Goal: Obtain resource: Download file/media

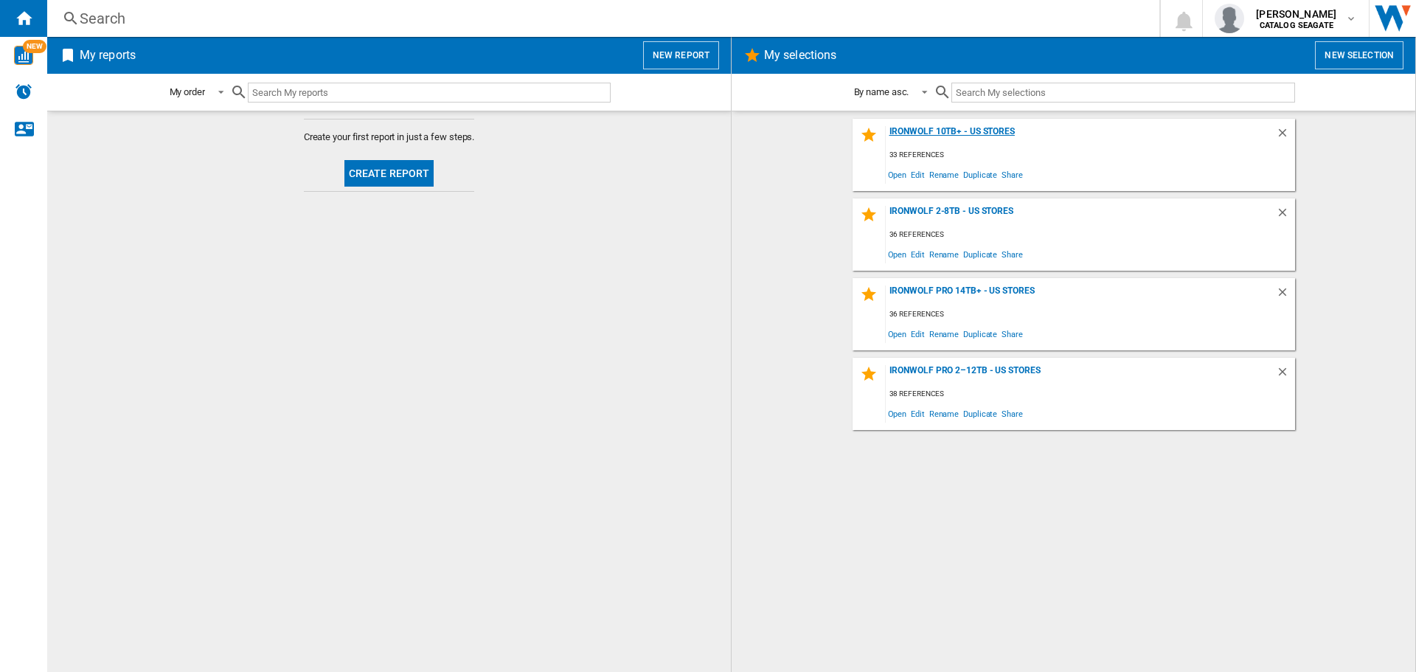
click at [952, 131] on div "IronWolf 10TB+ - US Stores" at bounding box center [1081, 136] width 390 height 20
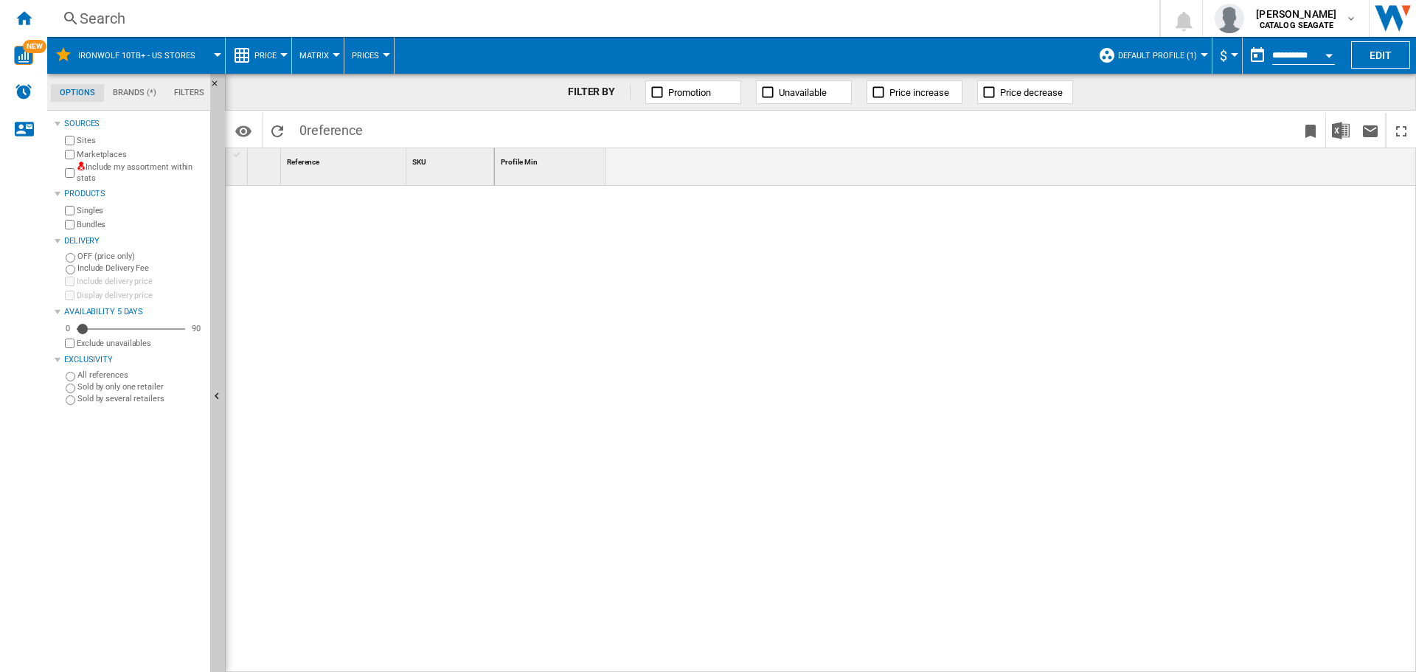
click at [98, 168] on label "Include my assortment within stats" at bounding box center [141, 172] width 128 height 23
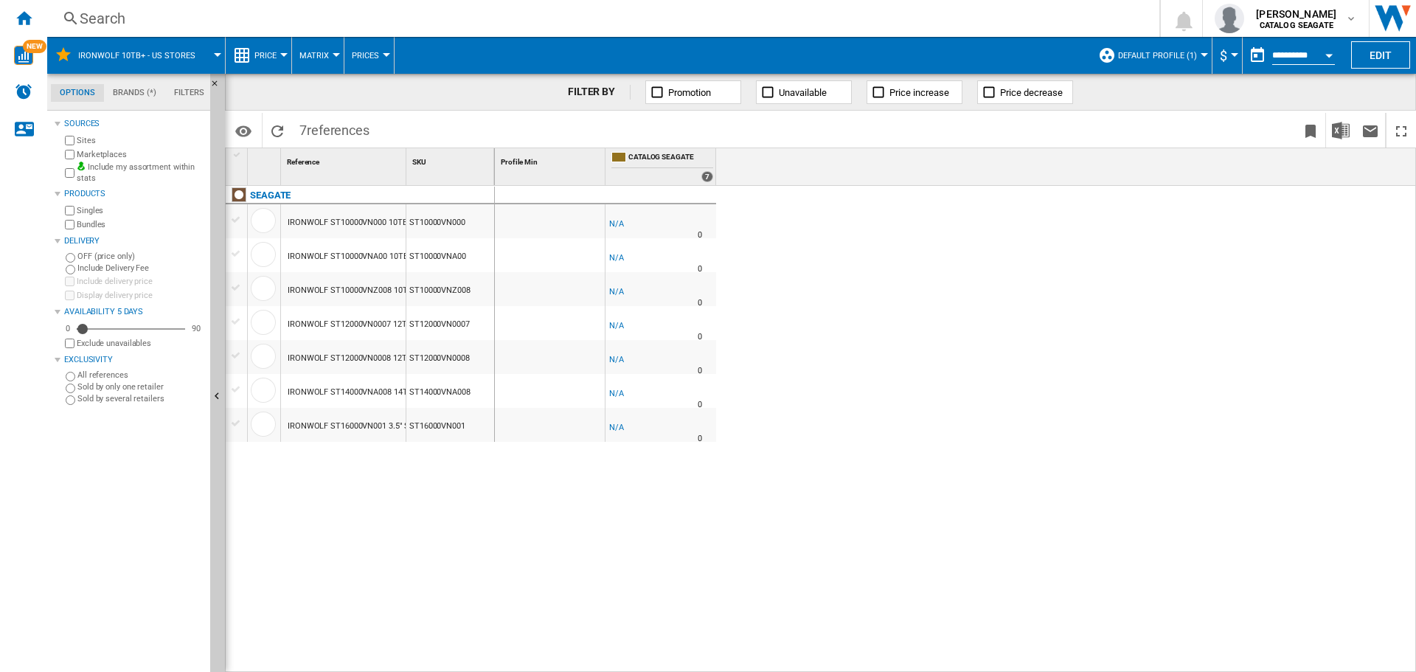
click at [1171, 60] on span "Default profile (1)" at bounding box center [1157, 56] width 79 height 10
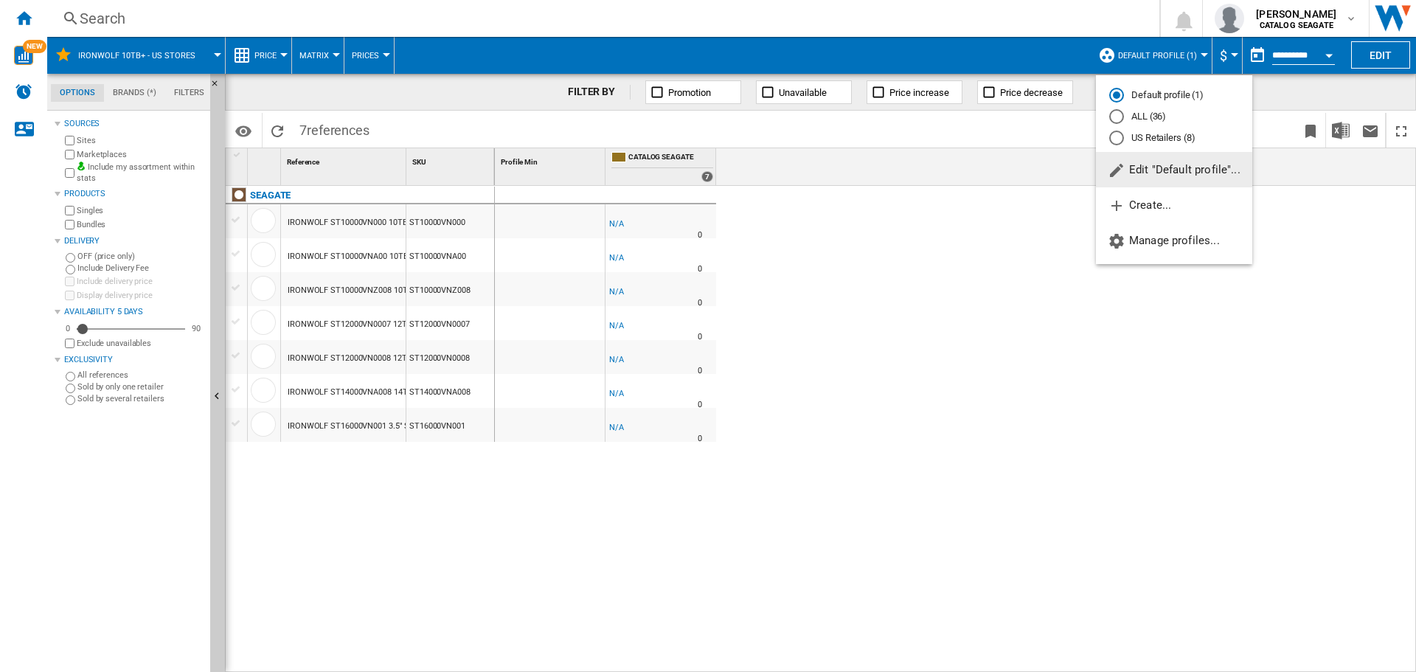
click at [1145, 139] on md-radio-button "US Retailers (8)" at bounding box center [1174, 138] width 130 height 14
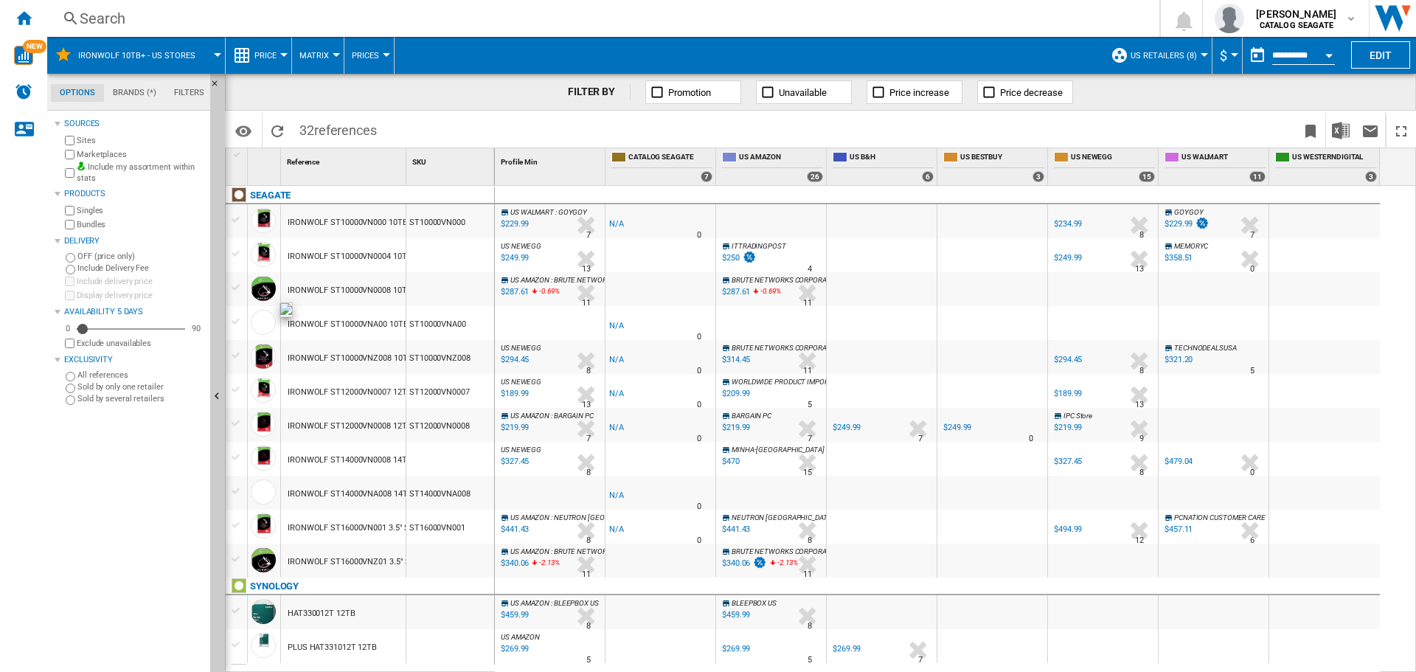
click at [259, 321] on div at bounding box center [263, 322] width 25 height 25
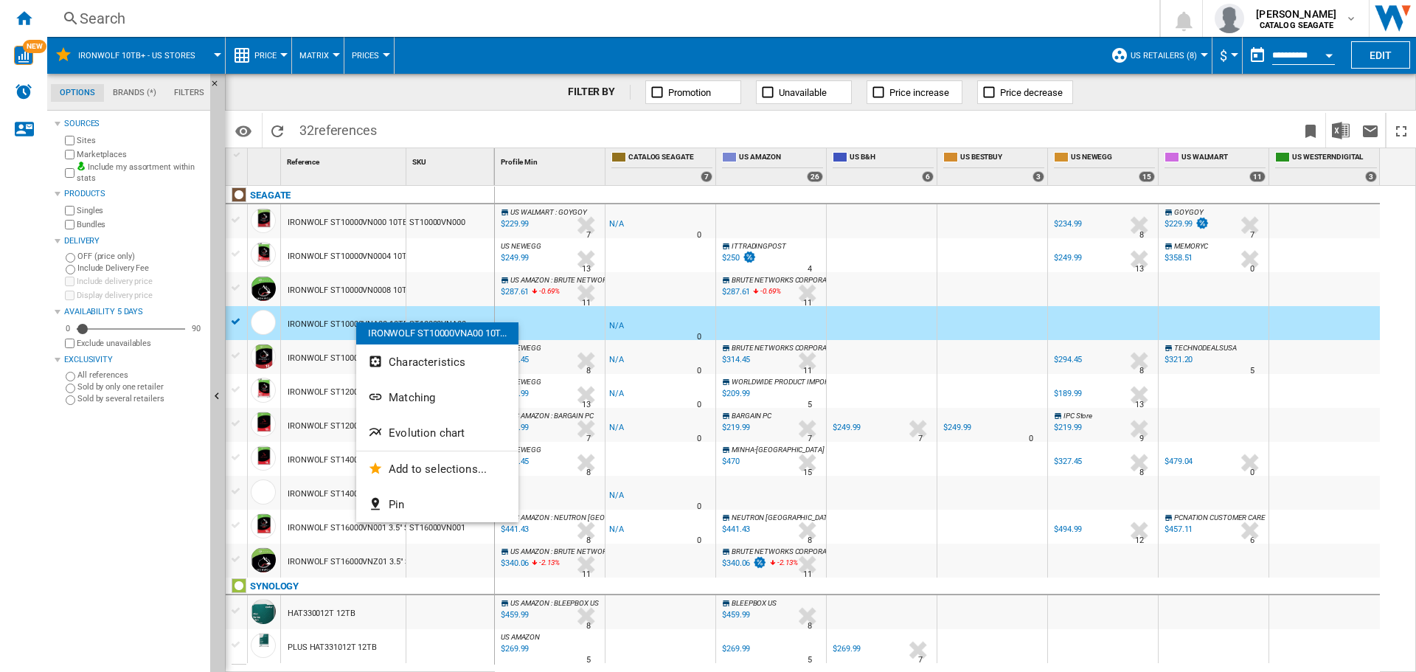
click at [320, 315] on div at bounding box center [708, 336] width 1416 height 672
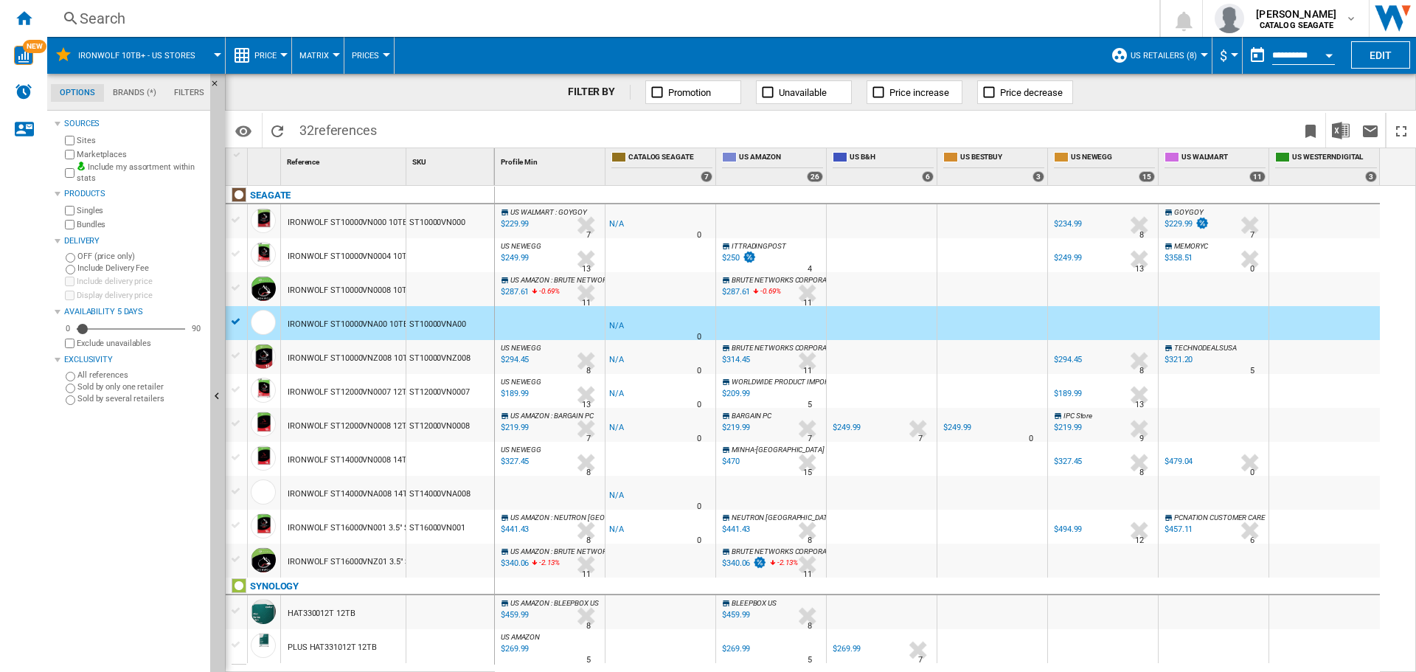
drag, startPoint x: 473, startPoint y: 322, endPoint x: 431, endPoint y: 322, distance: 41.3
click at [431, 322] on div "ST10000VNA00" at bounding box center [450, 323] width 88 height 34
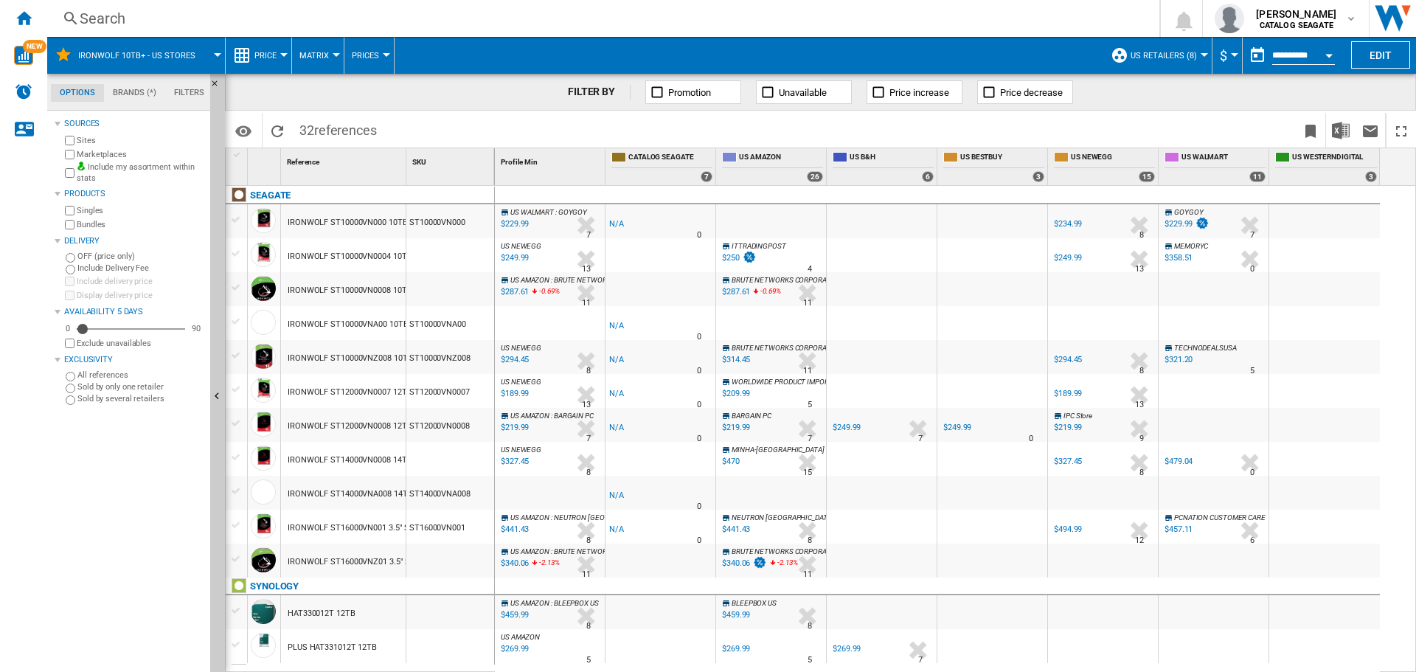
click at [444, 326] on div "ST10000VNA00" at bounding box center [450, 323] width 88 height 34
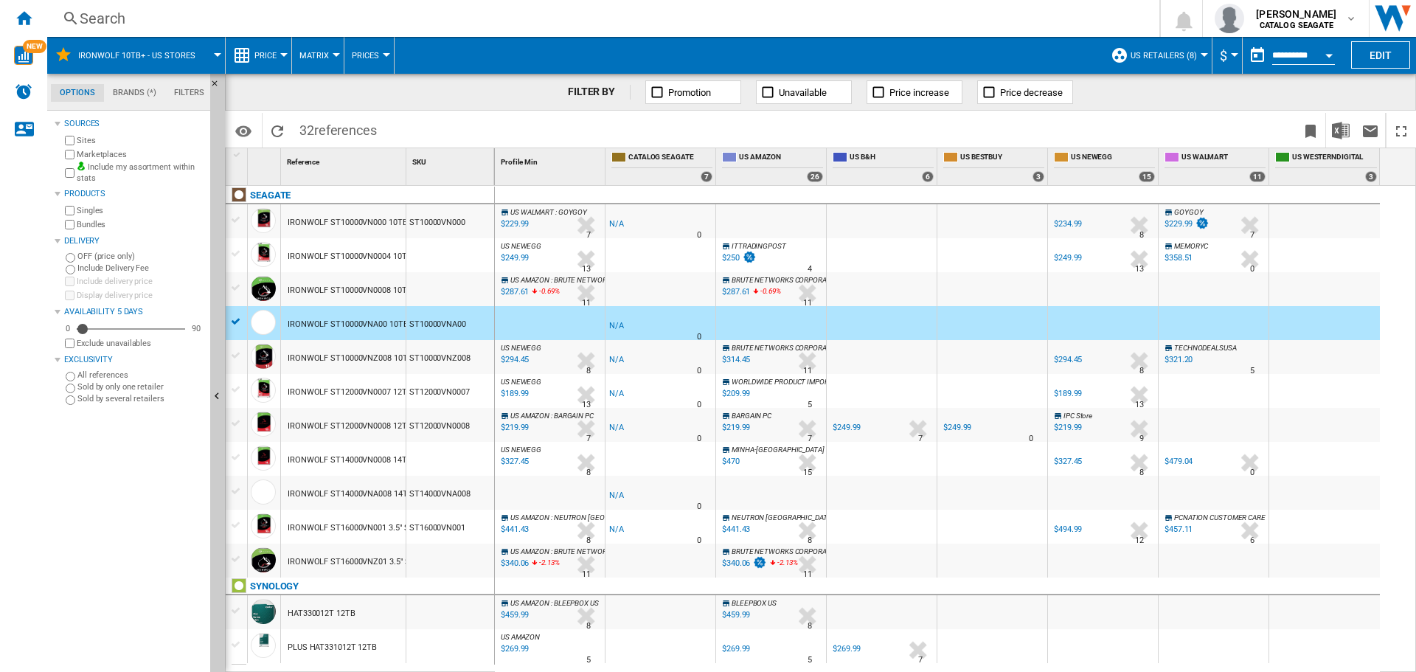
click at [444, 326] on div "ST10000VNA00" at bounding box center [450, 323] width 88 height 34
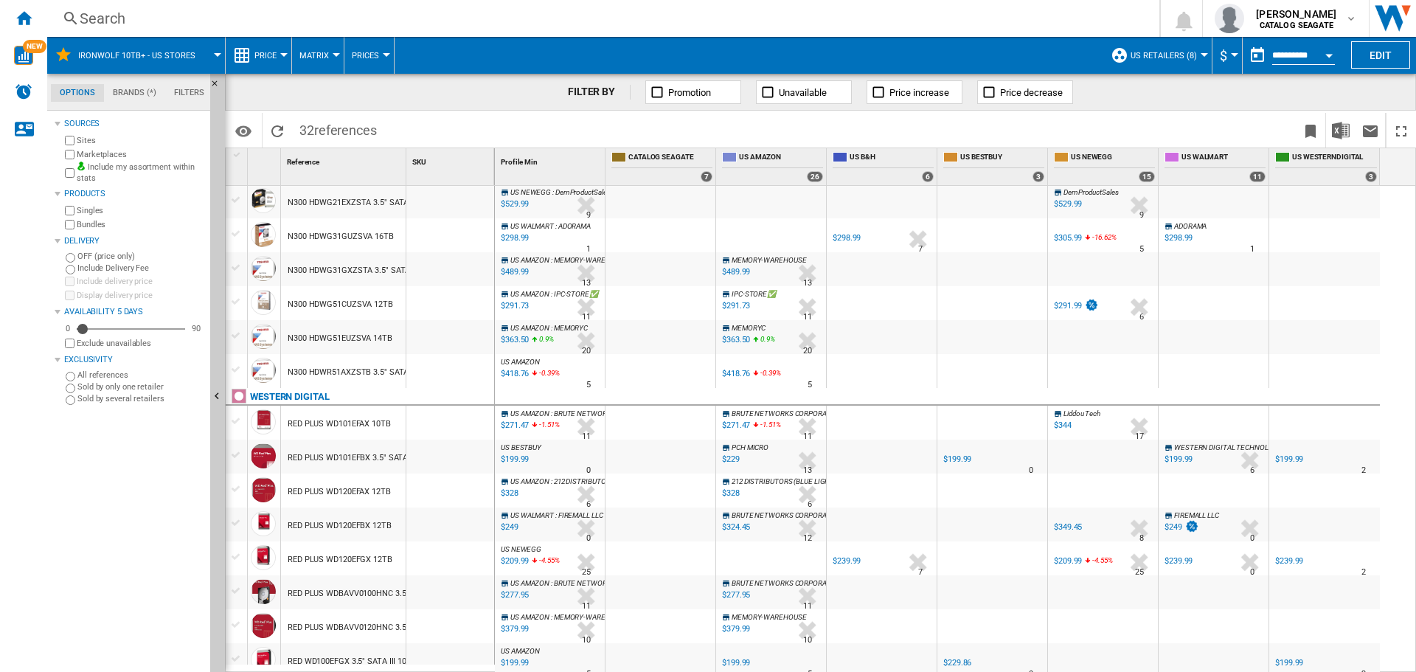
scroll to position [670, 0]
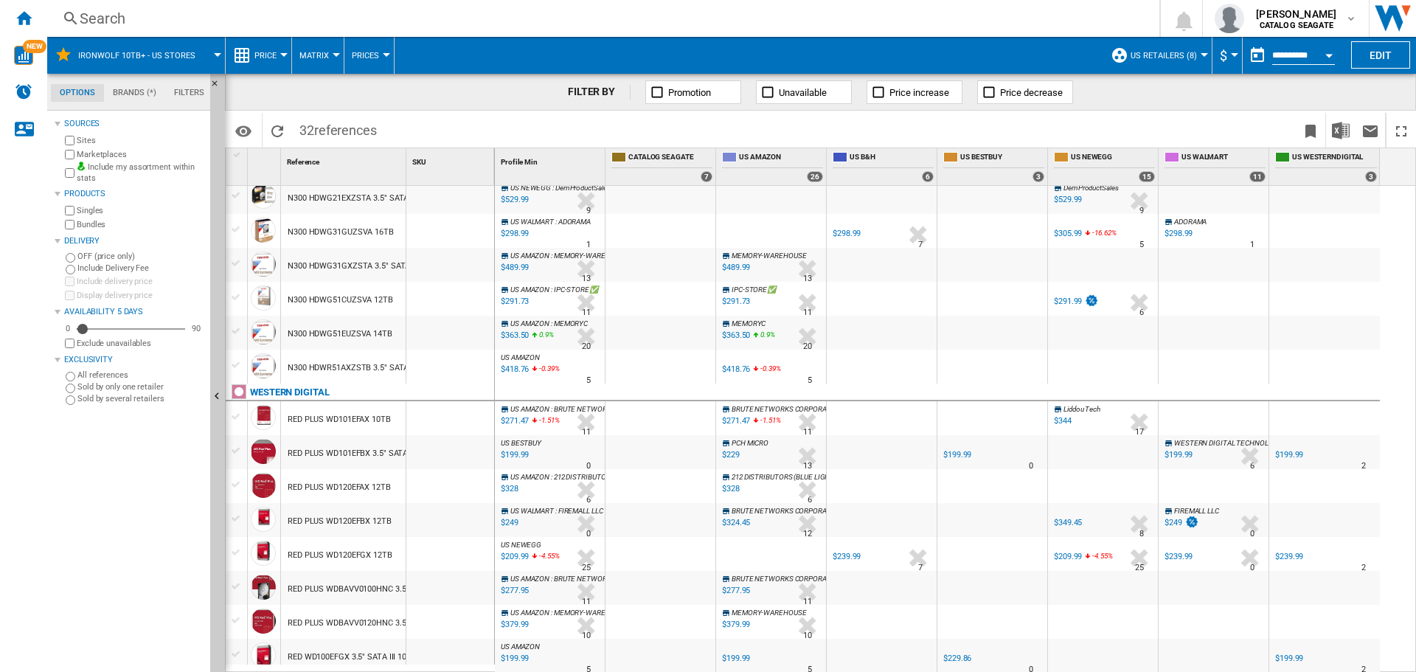
click at [559, 517] on div "US WALMART : FIREMALL LLC -1.0 % $249 % N/A 0 US WALMART : FIREMALL LLC" at bounding box center [550, 524] width 104 height 34
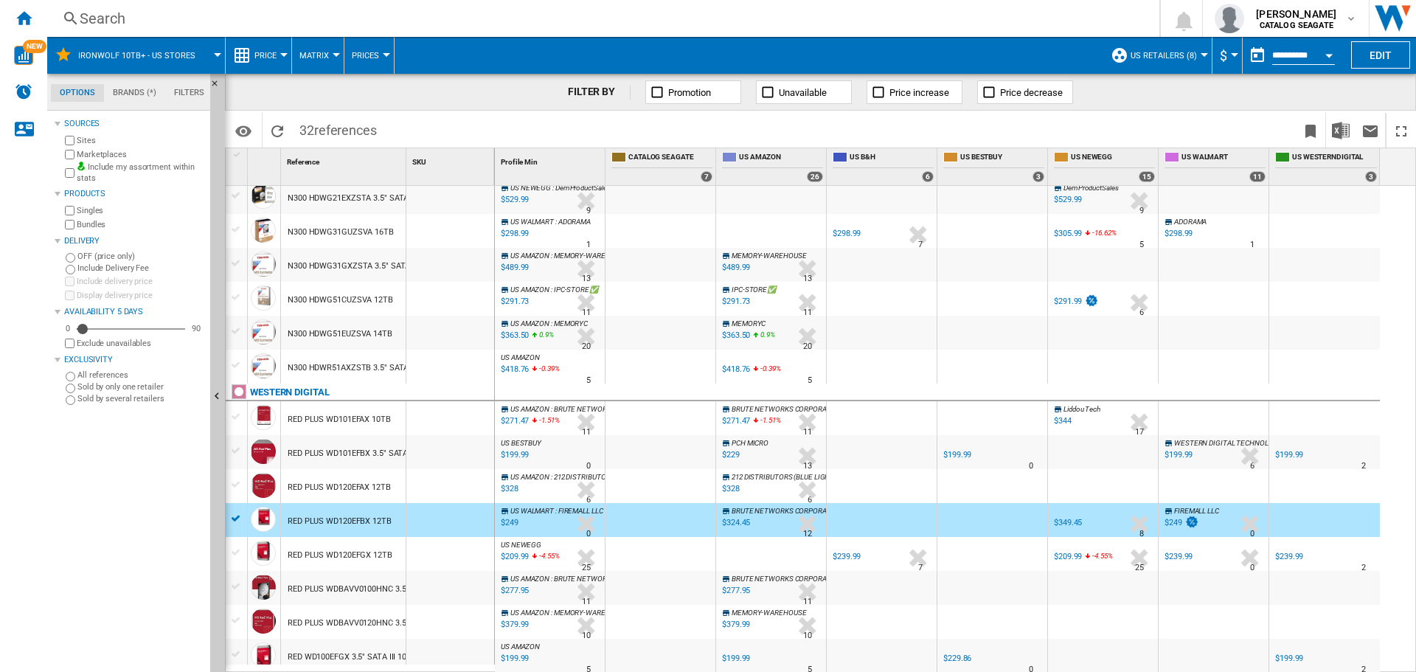
click at [230, 518] on div at bounding box center [236, 518] width 15 height 13
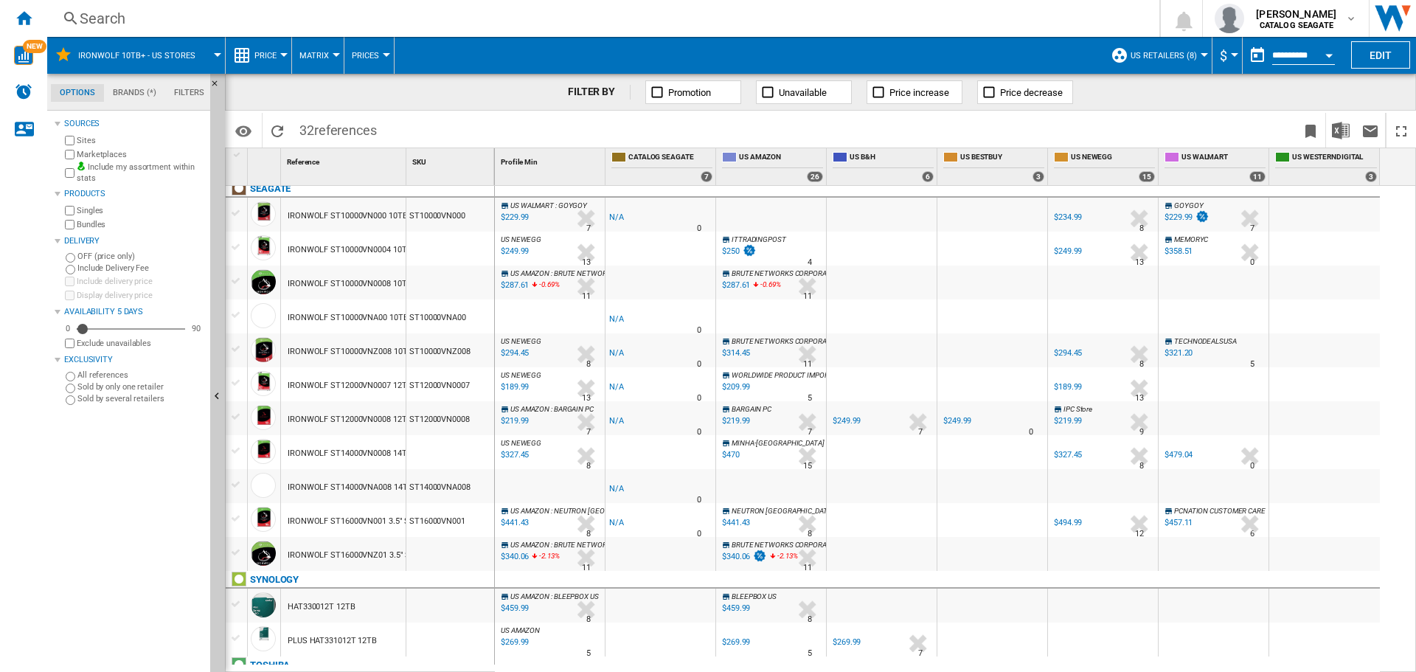
scroll to position [0, 0]
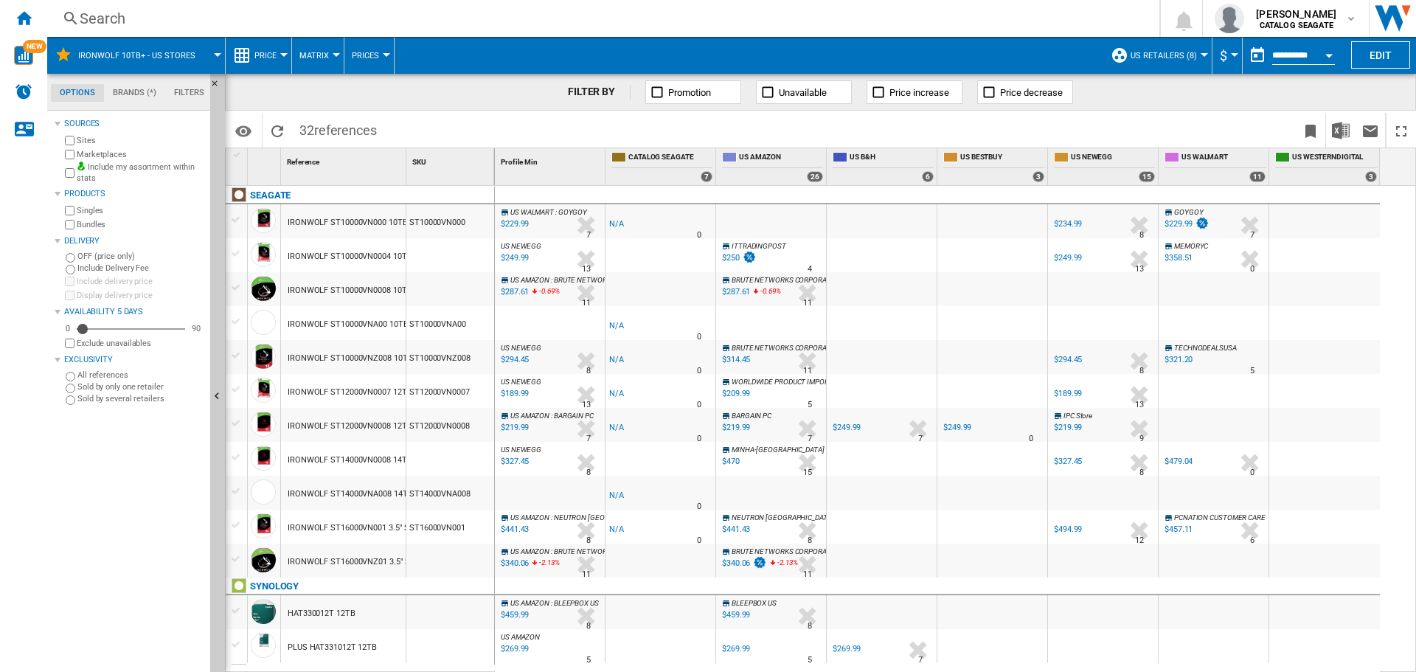
click at [499, 324] on div at bounding box center [550, 323] width 110 height 34
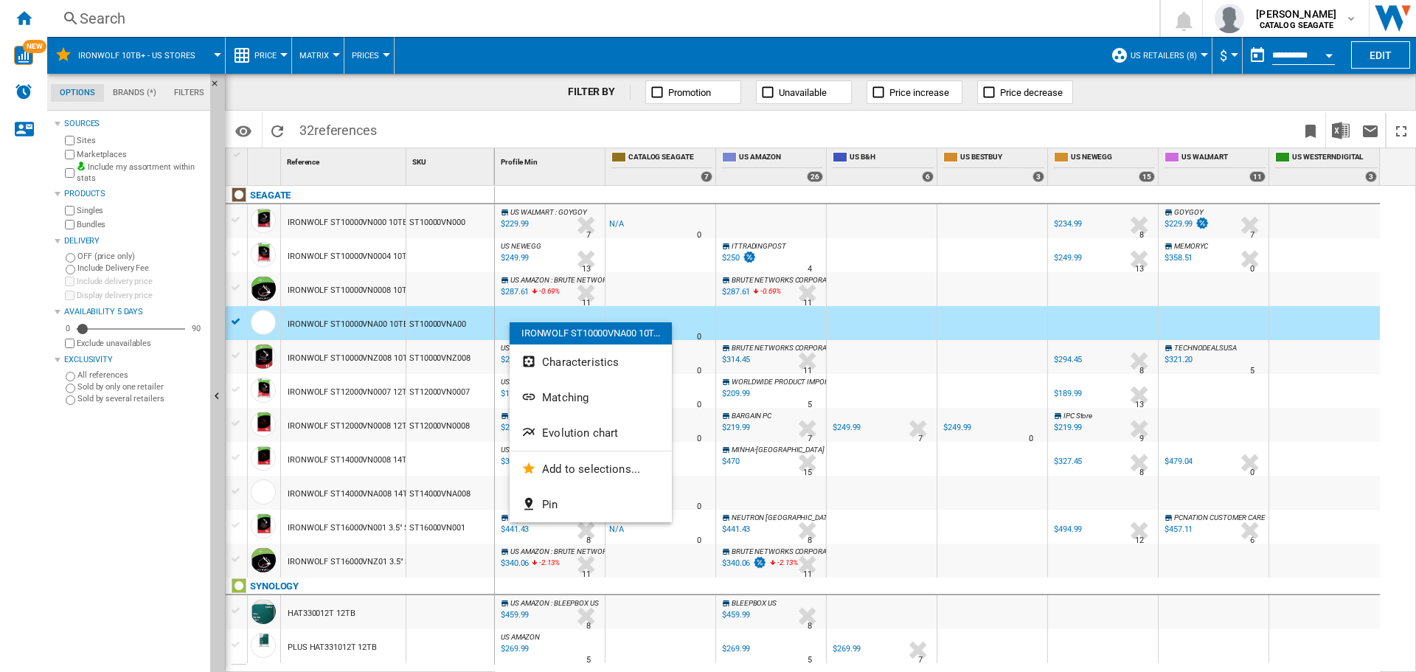
click at [475, 316] on div at bounding box center [708, 336] width 1416 height 672
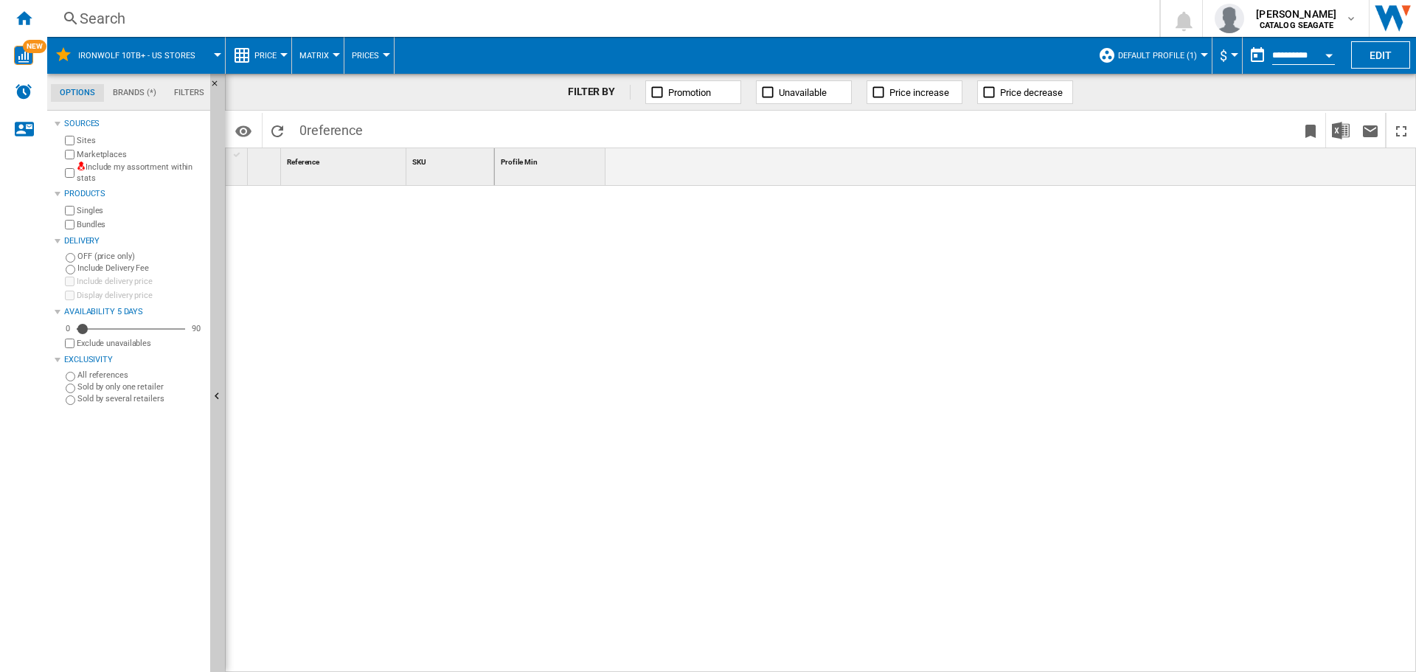
drag, startPoint x: 26, startPoint y: 18, endPoint x: 48, endPoint y: 32, distance: 26.2
click at [26, 18] on ng-md-icon "Home" at bounding box center [24, 18] width 18 height 18
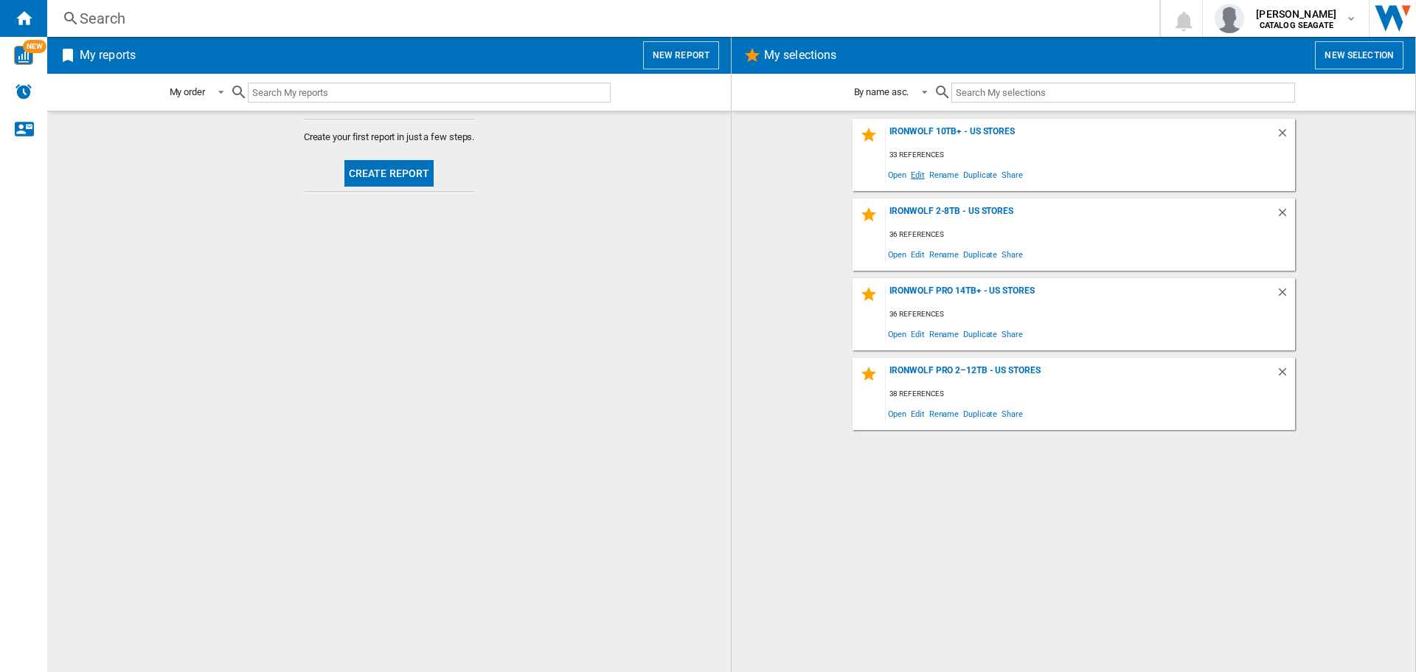
click at [920, 174] on span "Edit" at bounding box center [918, 174] width 18 height 20
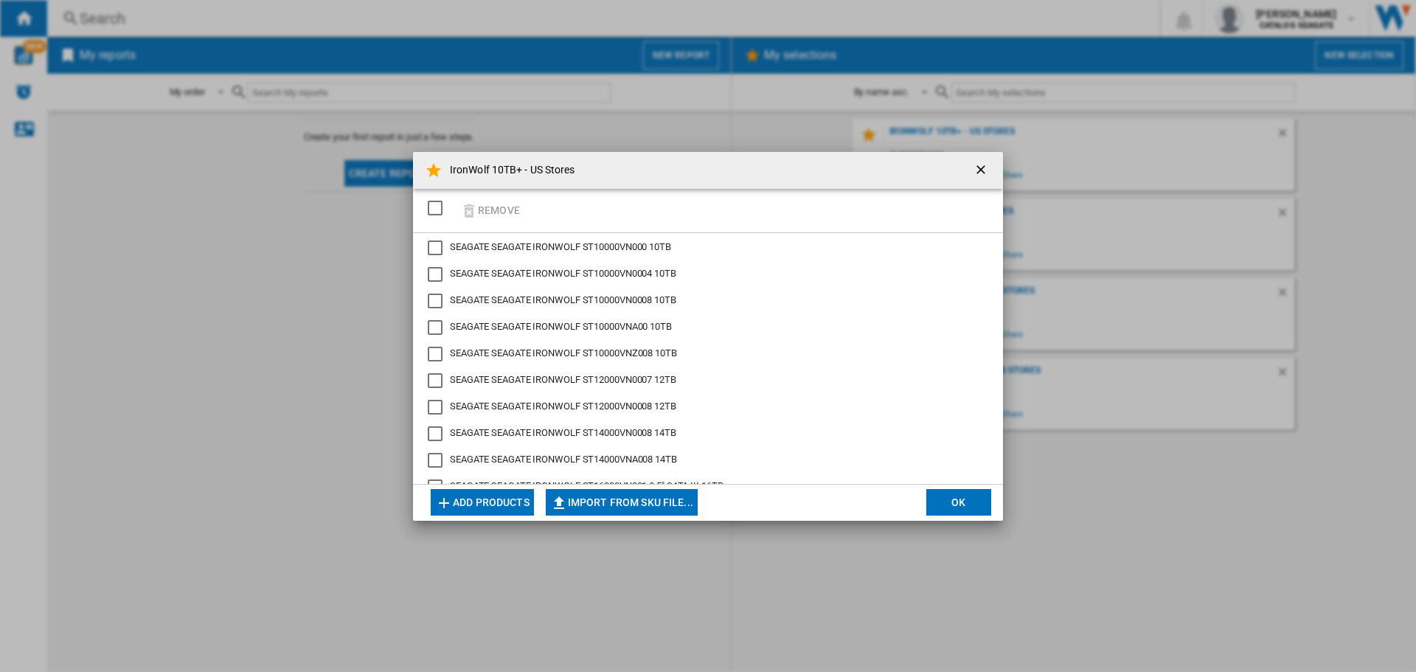
click at [960, 499] on button "OK" at bounding box center [958, 502] width 65 height 27
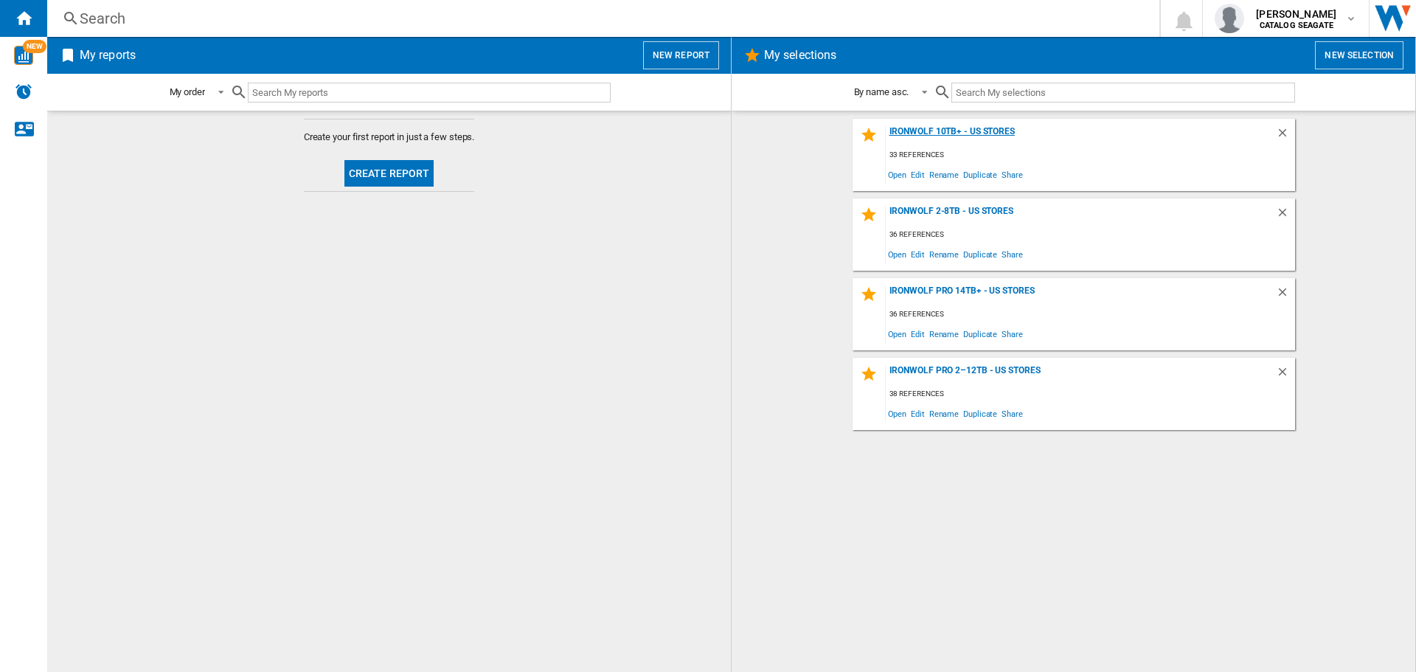
click at [937, 131] on div "IronWolf 10TB+ - US Stores" at bounding box center [1081, 136] width 390 height 20
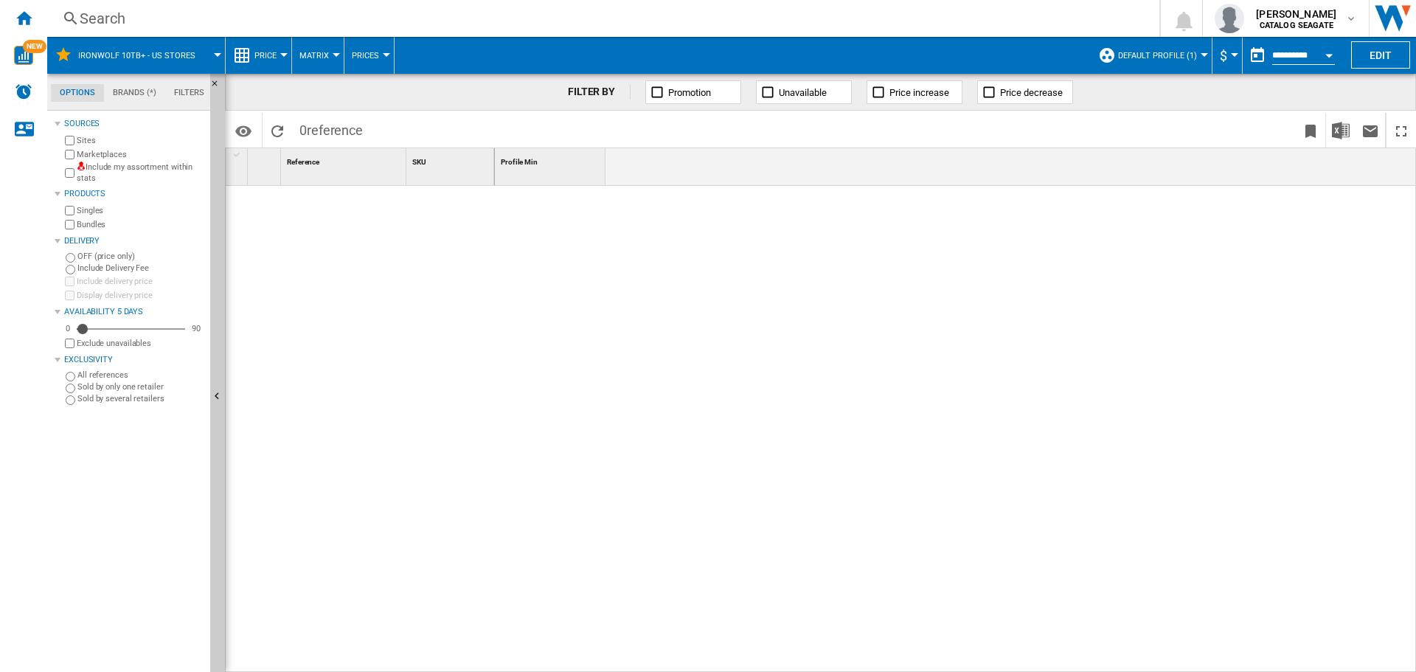
click at [184, 161] on div "Marketplaces" at bounding box center [133, 154] width 142 height 14
click at [173, 169] on label "Include my assortment within stats" at bounding box center [141, 172] width 128 height 23
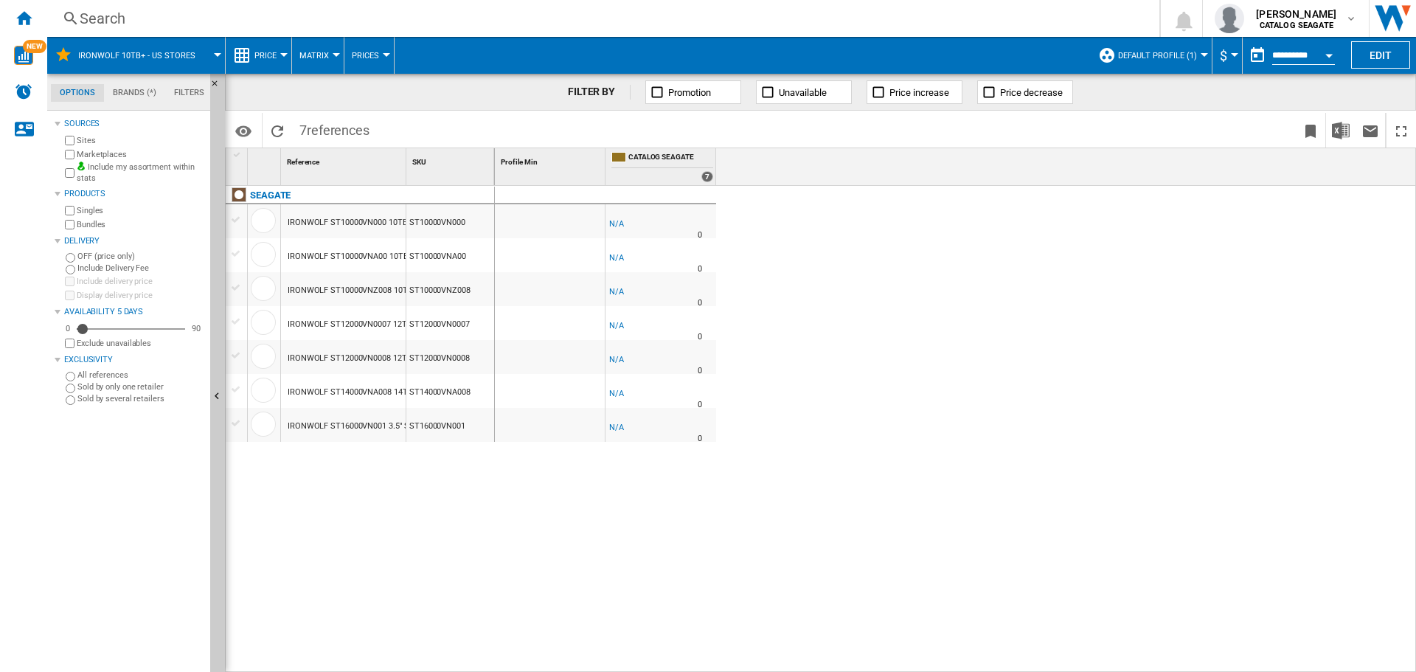
click at [1187, 48] on button "Default profile (1)" at bounding box center [1161, 55] width 86 height 37
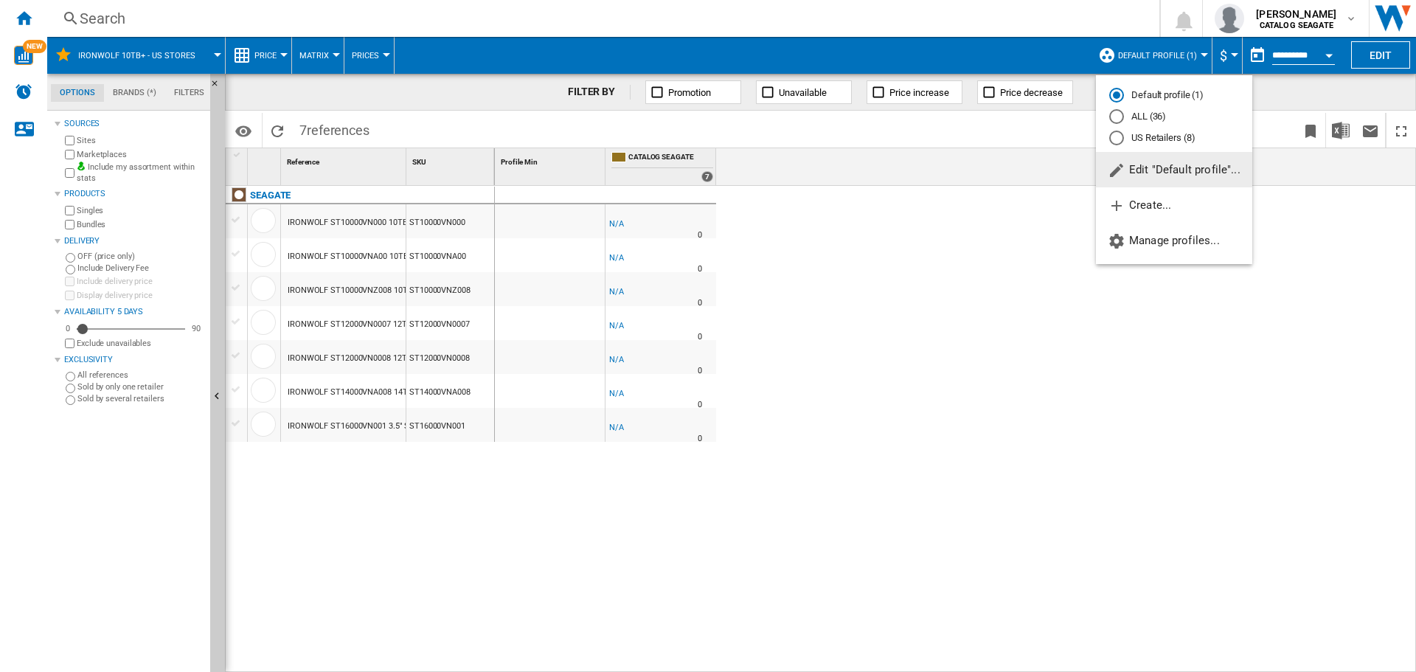
click at [1168, 143] on md-radio-button "US Retailers (8)" at bounding box center [1174, 138] width 130 height 14
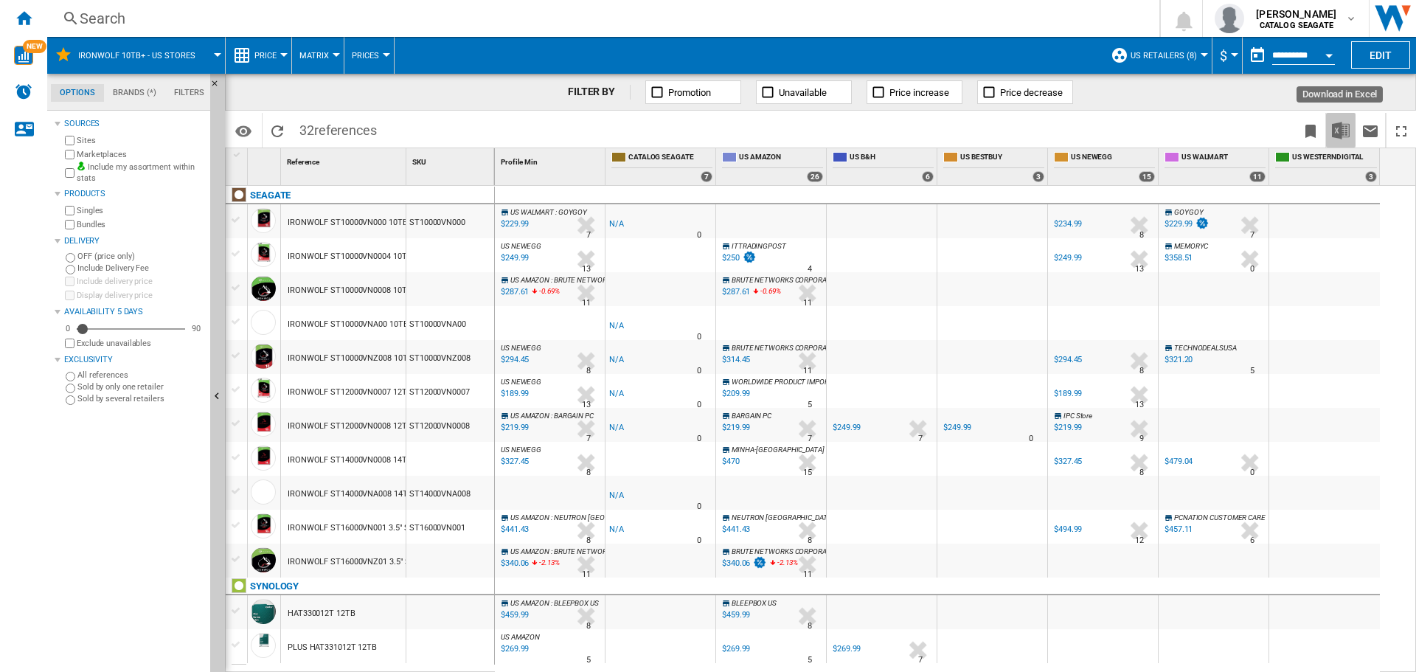
click at [1339, 135] on img "Download in Excel" at bounding box center [1341, 131] width 18 height 18
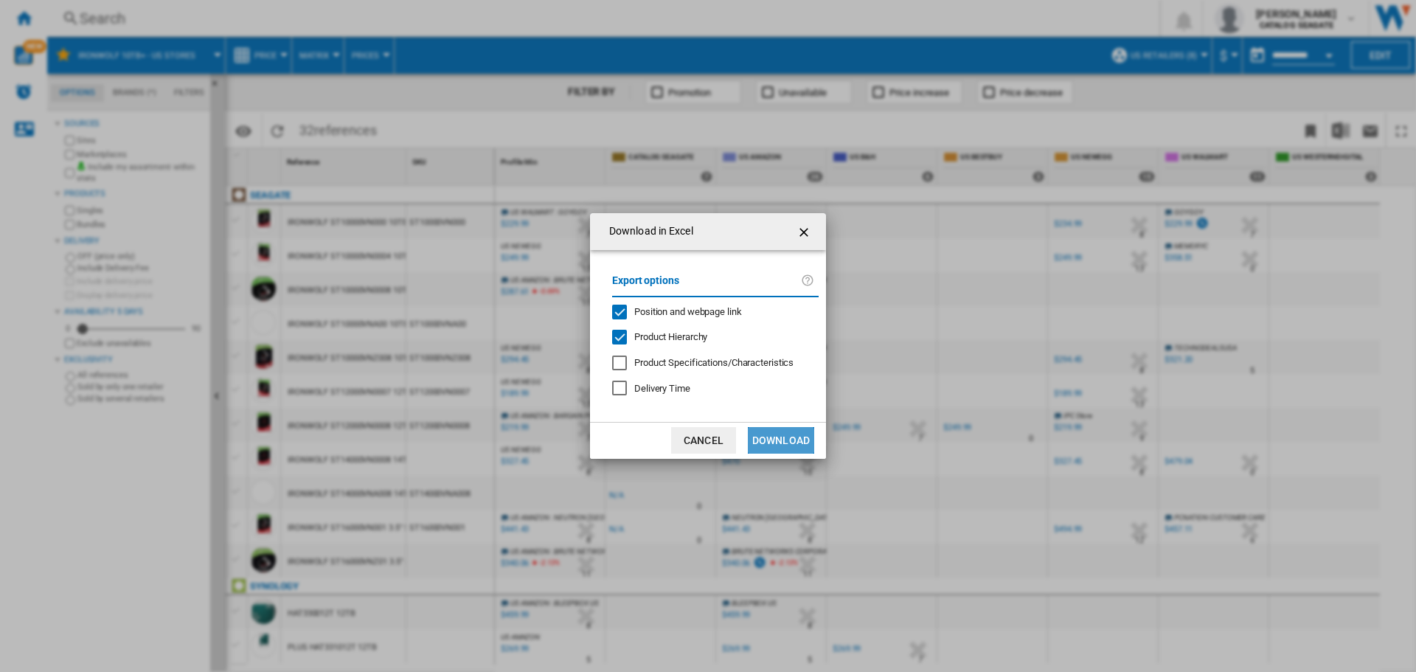
click at [781, 442] on button "Download" at bounding box center [781, 440] width 66 height 27
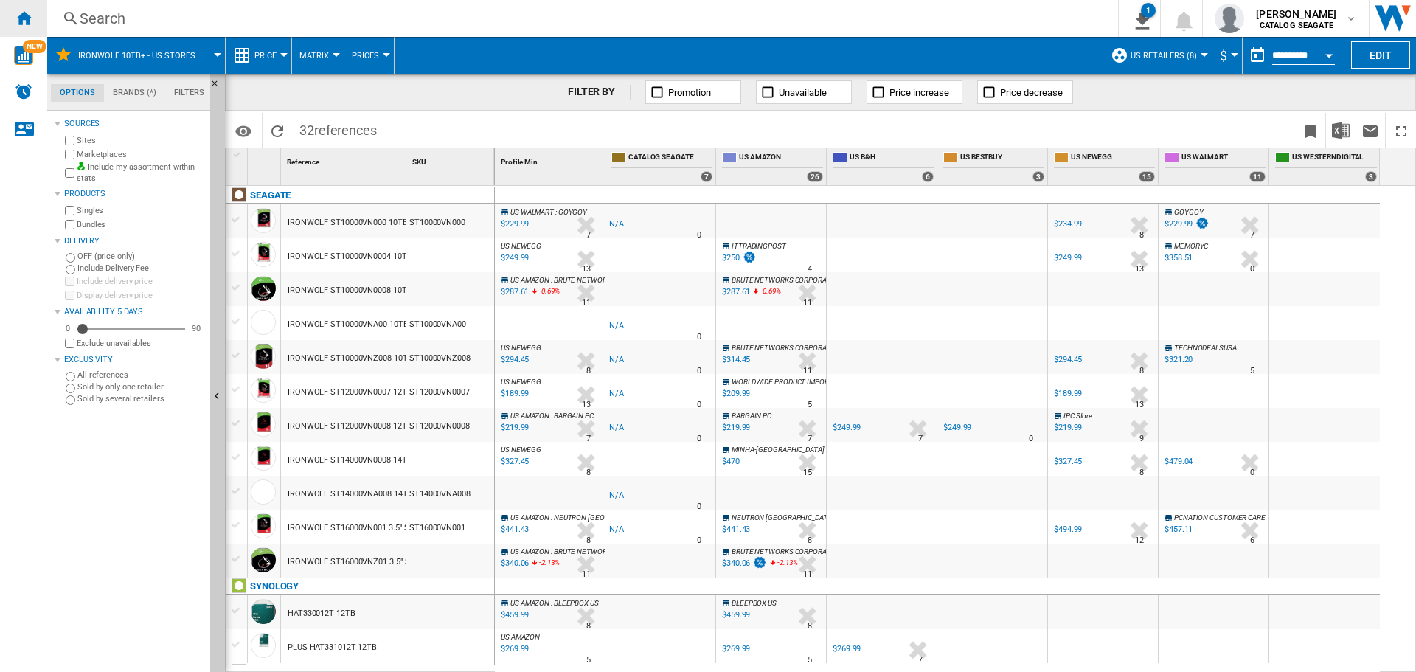
click at [36, 11] on div "Home" at bounding box center [23, 18] width 47 height 37
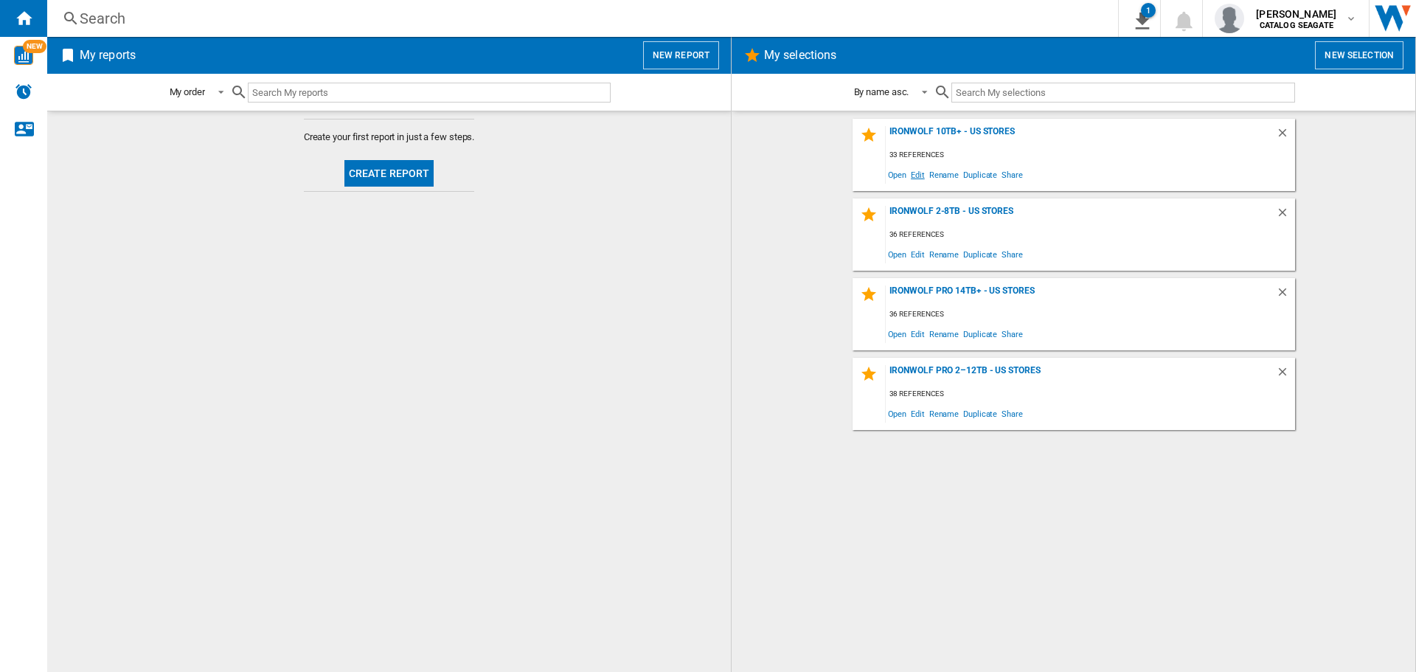
click at [910, 178] on span "Edit" at bounding box center [918, 174] width 18 height 20
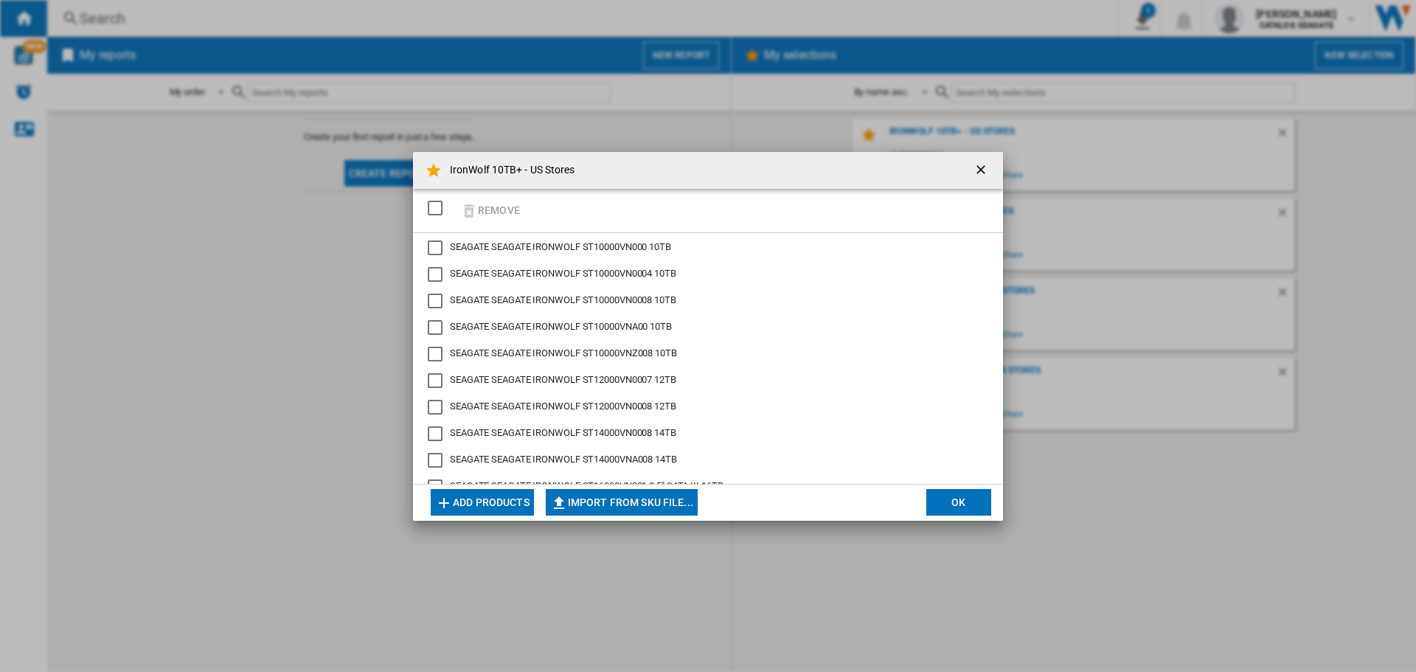
click at [436, 324] on div "SEAGATE IRONWOLF ST10000VNA00 10TB" at bounding box center [435, 327] width 15 height 15
click at [647, 221] on div "Remove" at bounding box center [708, 211] width 590 height 44
click at [431, 459] on div "SEAGATE IRONWOLF ST14000VNA008 14TB" at bounding box center [435, 460] width 15 height 15
click at [508, 209] on button "Remove" at bounding box center [490, 210] width 69 height 35
click at [946, 504] on button "OK" at bounding box center [958, 502] width 65 height 27
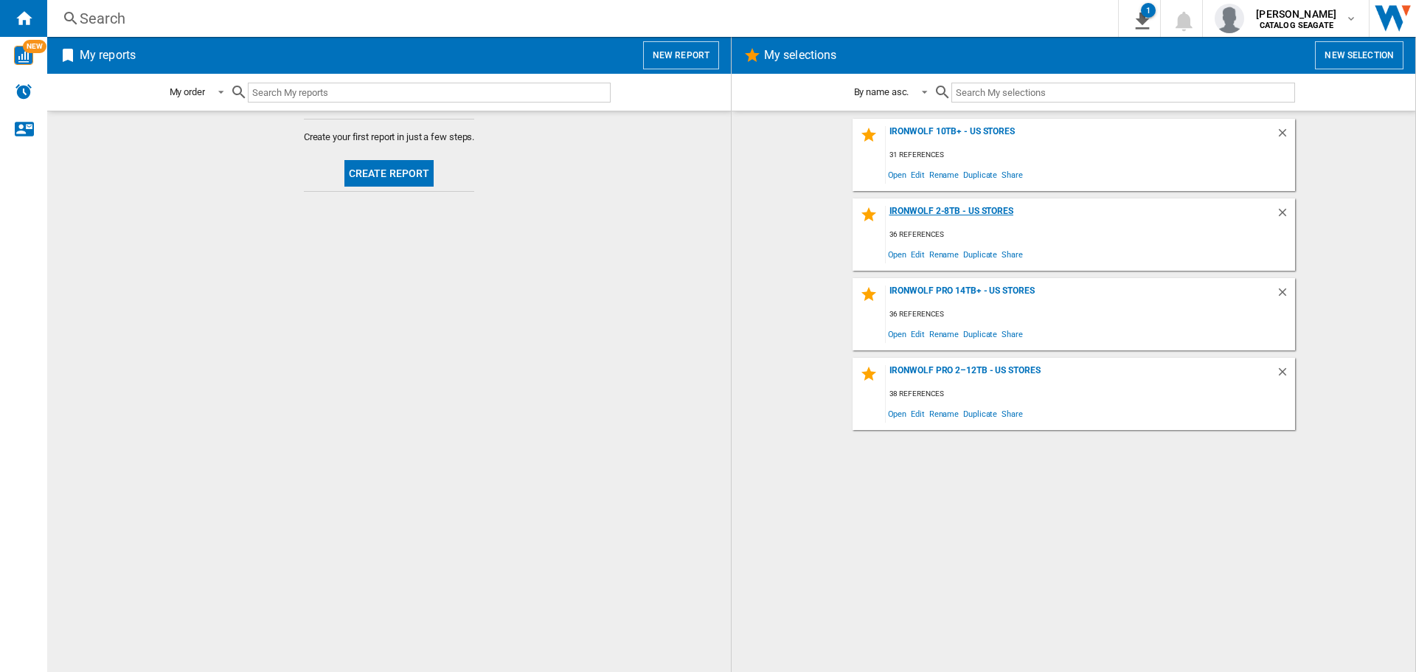
click at [935, 215] on div "IronWolf 2-8TB - US Stores" at bounding box center [1081, 216] width 390 height 20
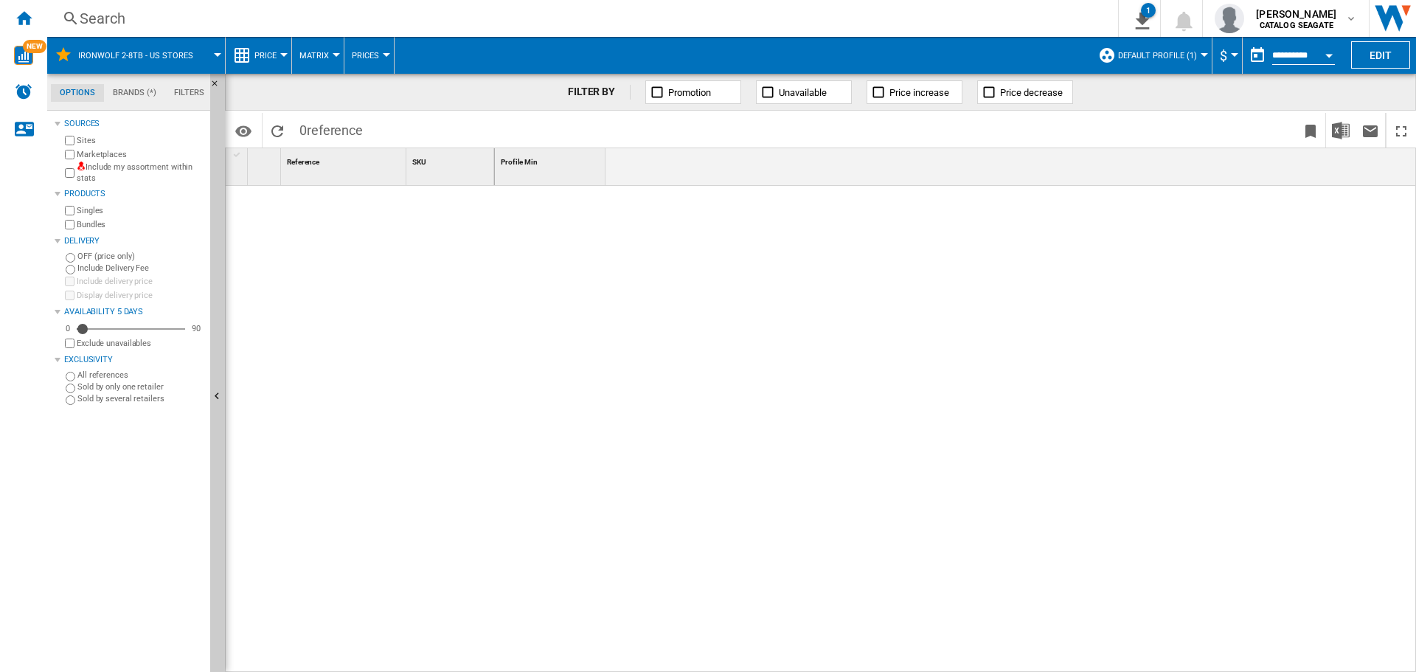
click at [97, 166] on label "Include my assortment within stats" at bounding box center [141, 172] width 128 height 23
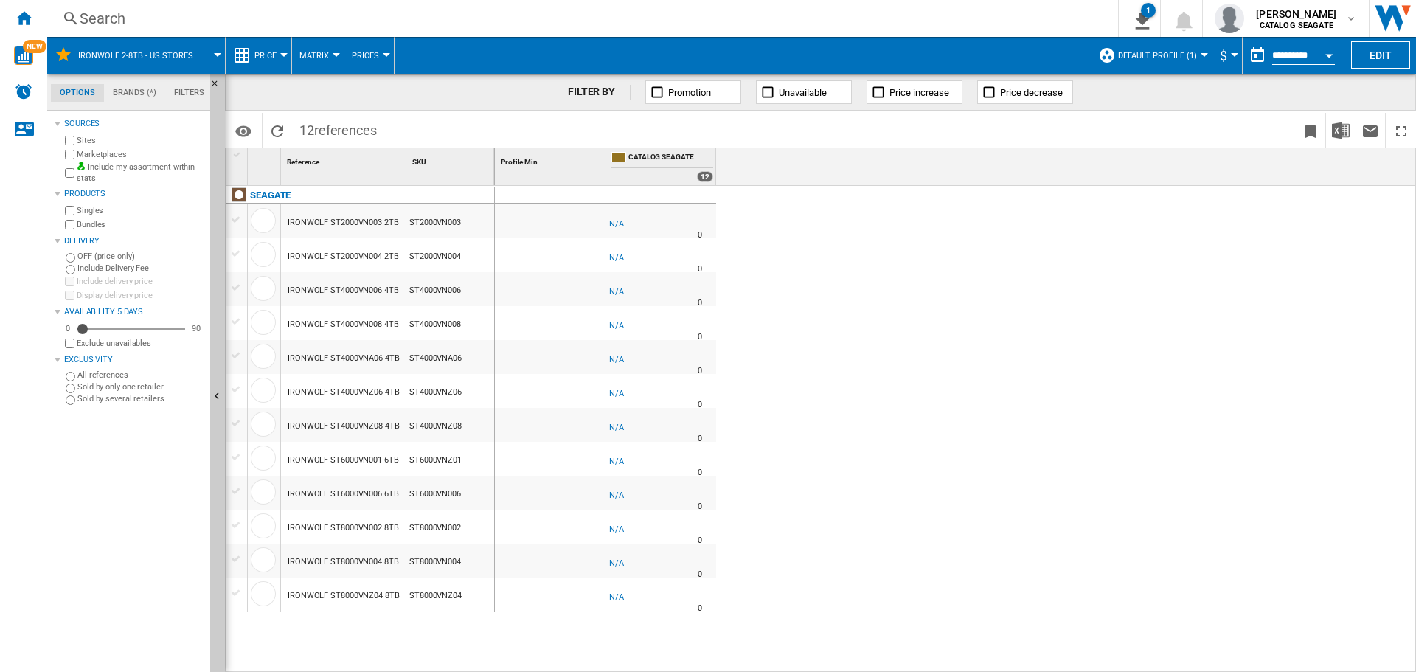
click at [1188, 52] on span "Default profile (1)" at bounding box center [1157, 56] width 79 height 10
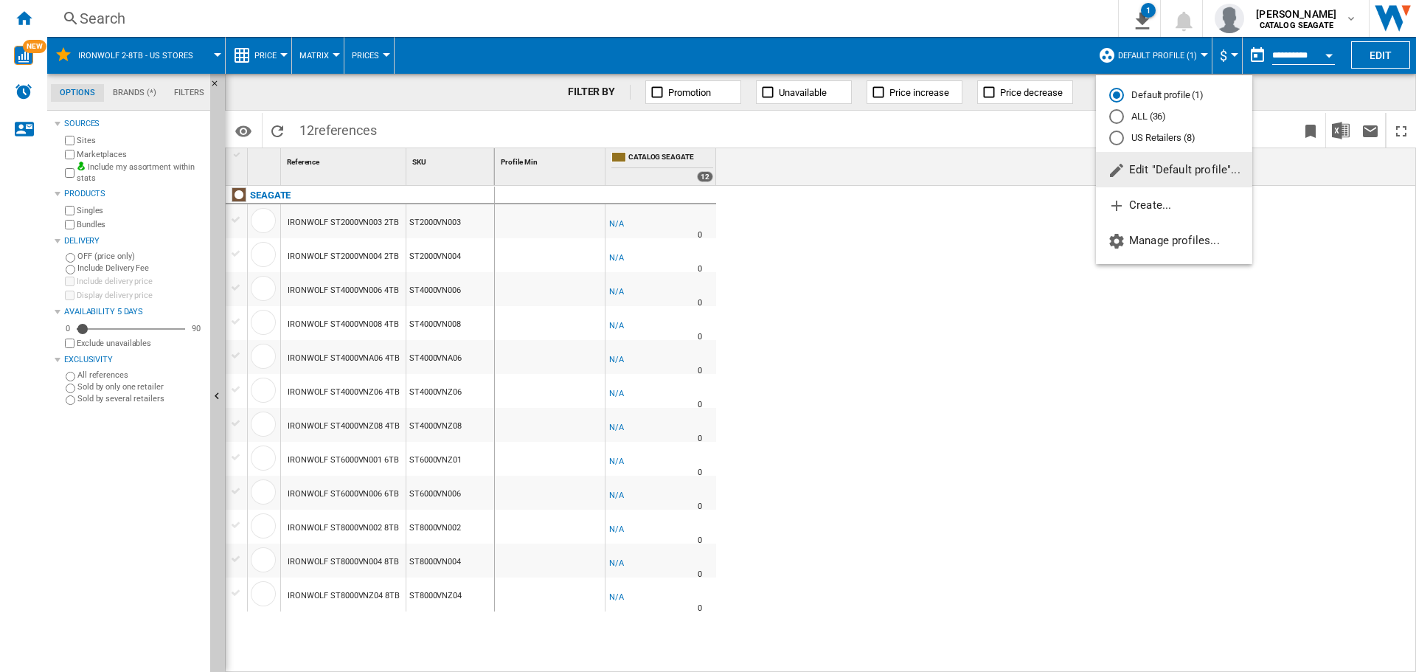
click at [1150, 134] on md-radio-button "US Retailers (8)" at bounding box center [1174, 138] width 130 height 14
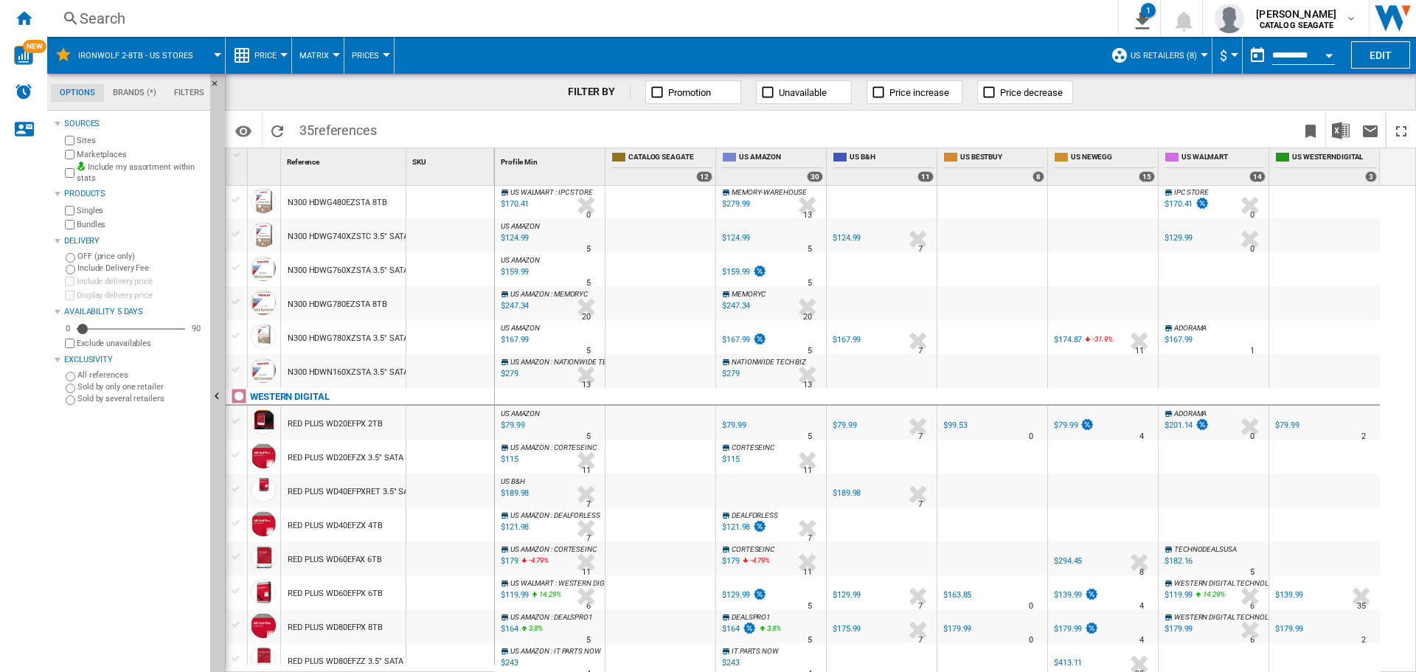
scroll to position [178, 0]
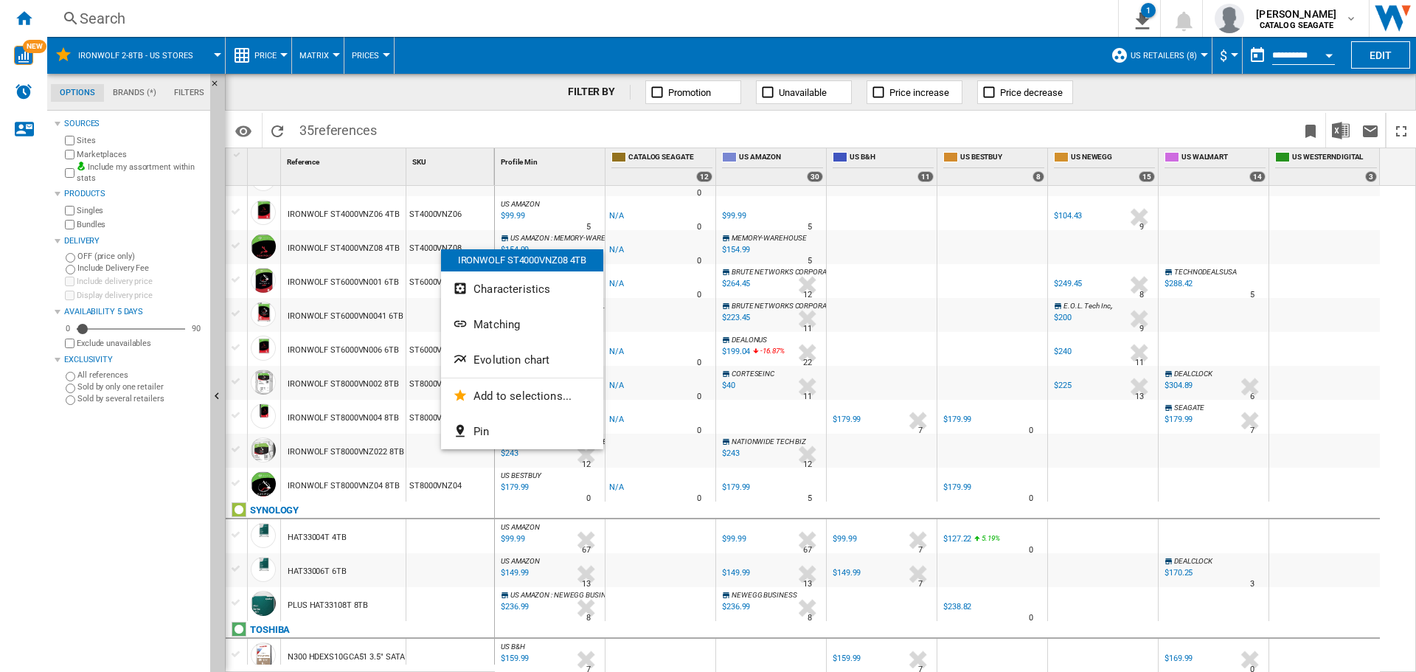
click at [428, 247] on div at bounding box center [708, 336] width 1416 height 672
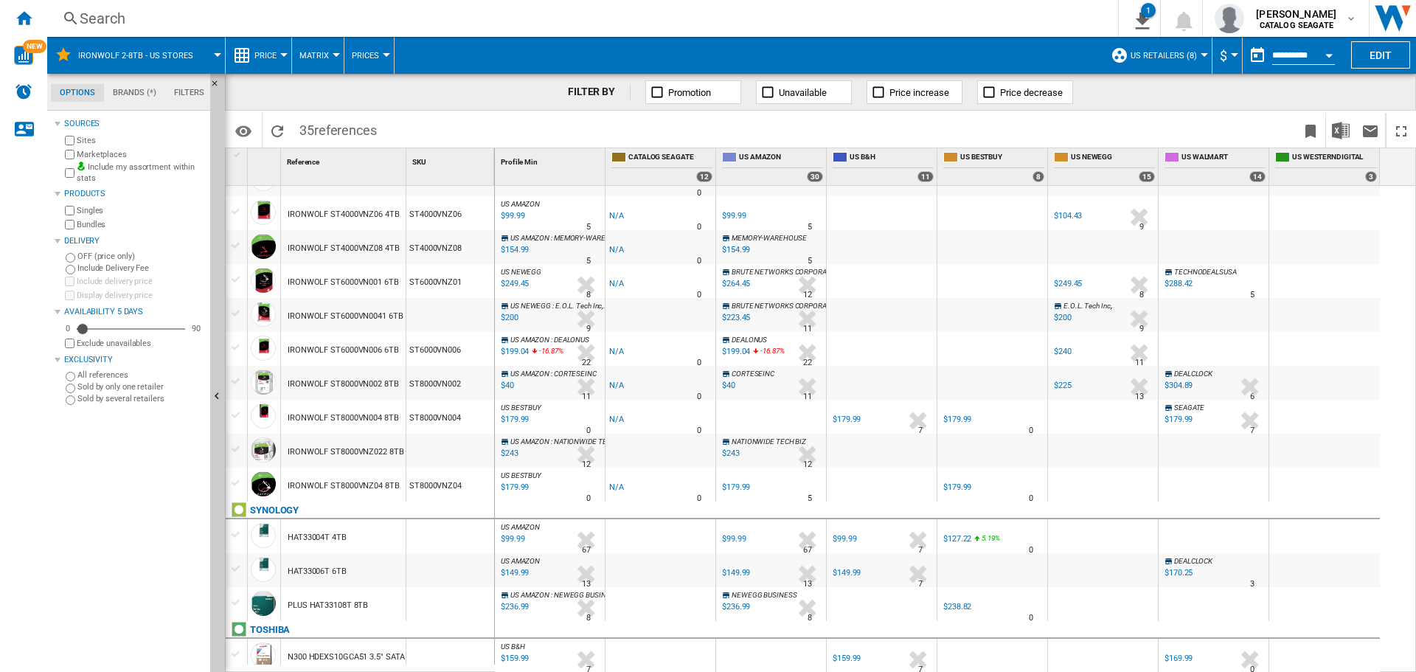
drag, startPoint x: 467, startPoint y: 248, endPoint x: 410, endPoint y: 249, distance: 56.8
click at [410, 249] on div "ST4000VNZ08" at bounding box center [450, 247] width 88 height 34
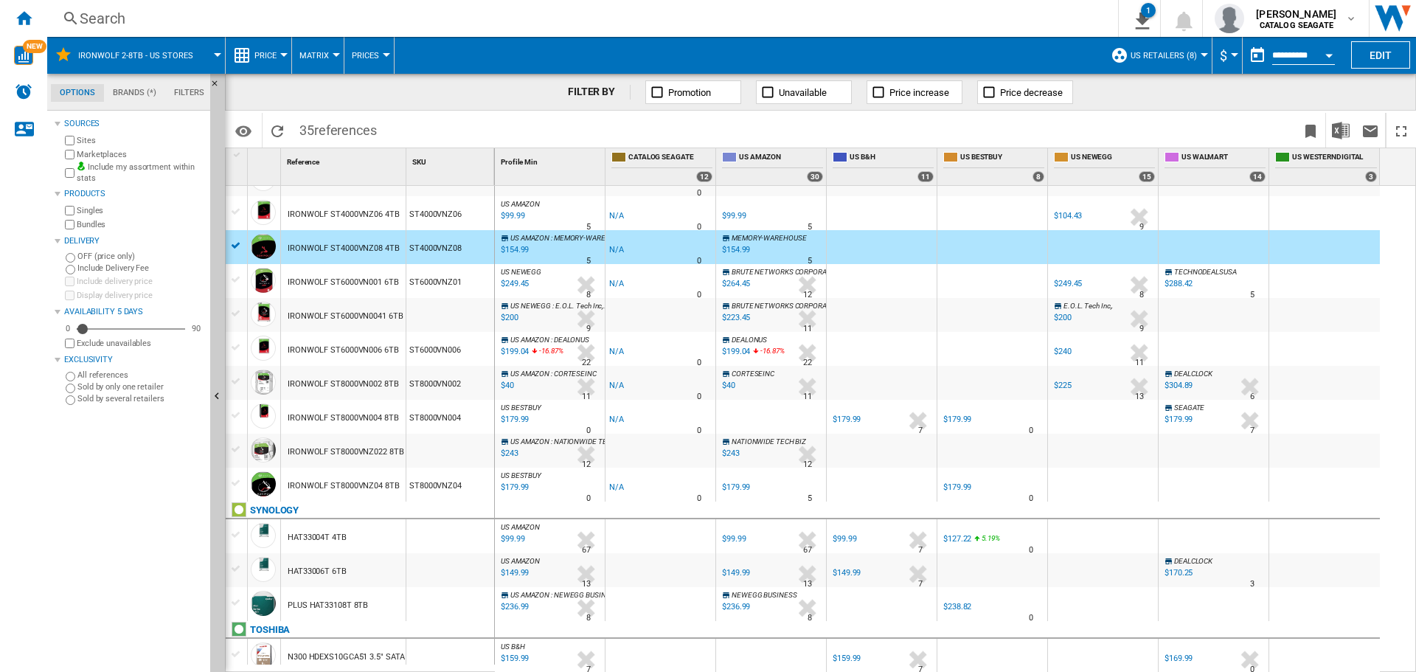
scroll to position [0, 0]
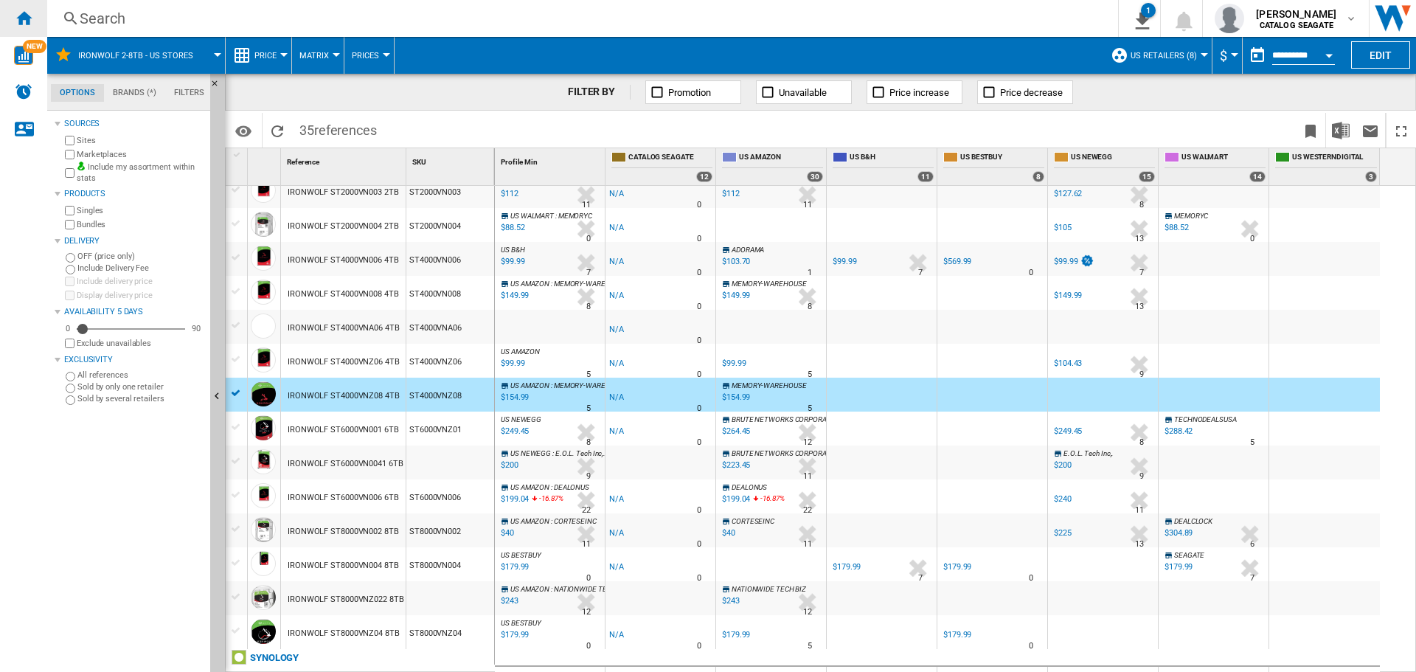
click at [36, 18] on div "Home" at bounding box center [23, 18] width 47 height 37
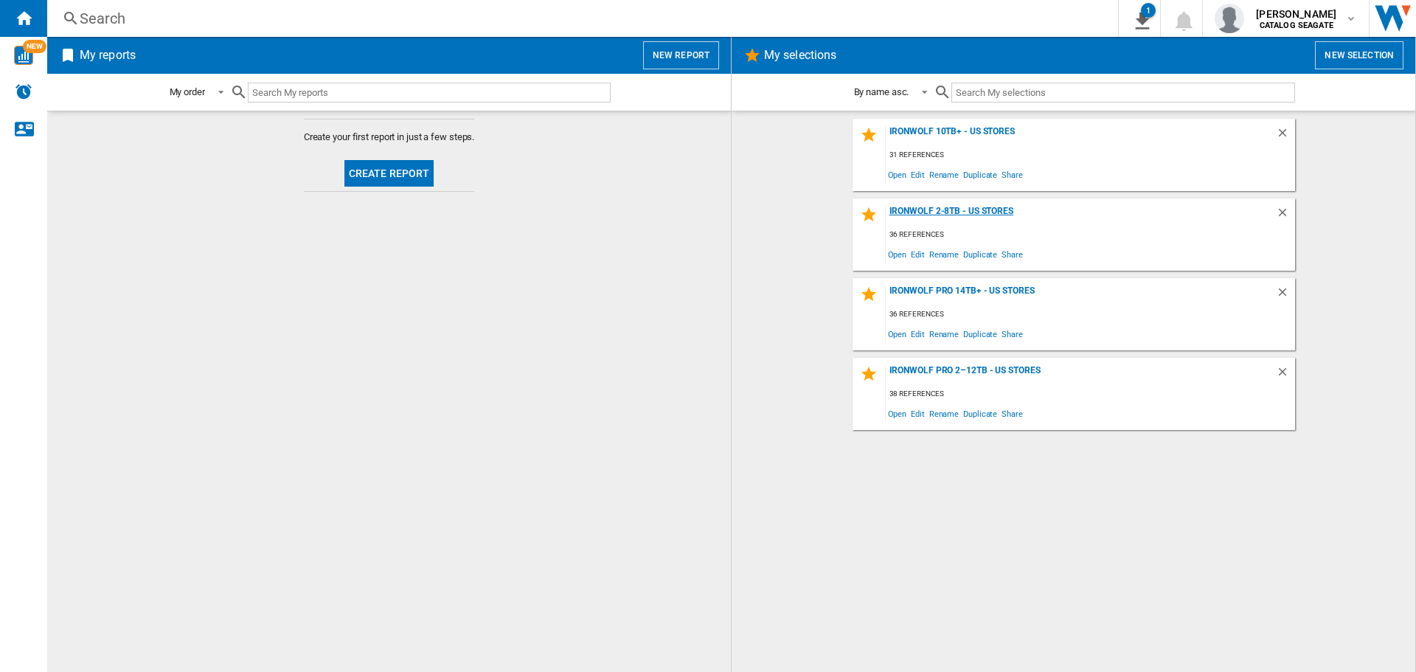
click at [951, 211] on div "IronWolf 2-8TB - US Stores" at bounding box center [1081, 216] width 390 height 20
click at [920, 251] on span "Edit" at bounding box center [918, 254] width 18 height 20
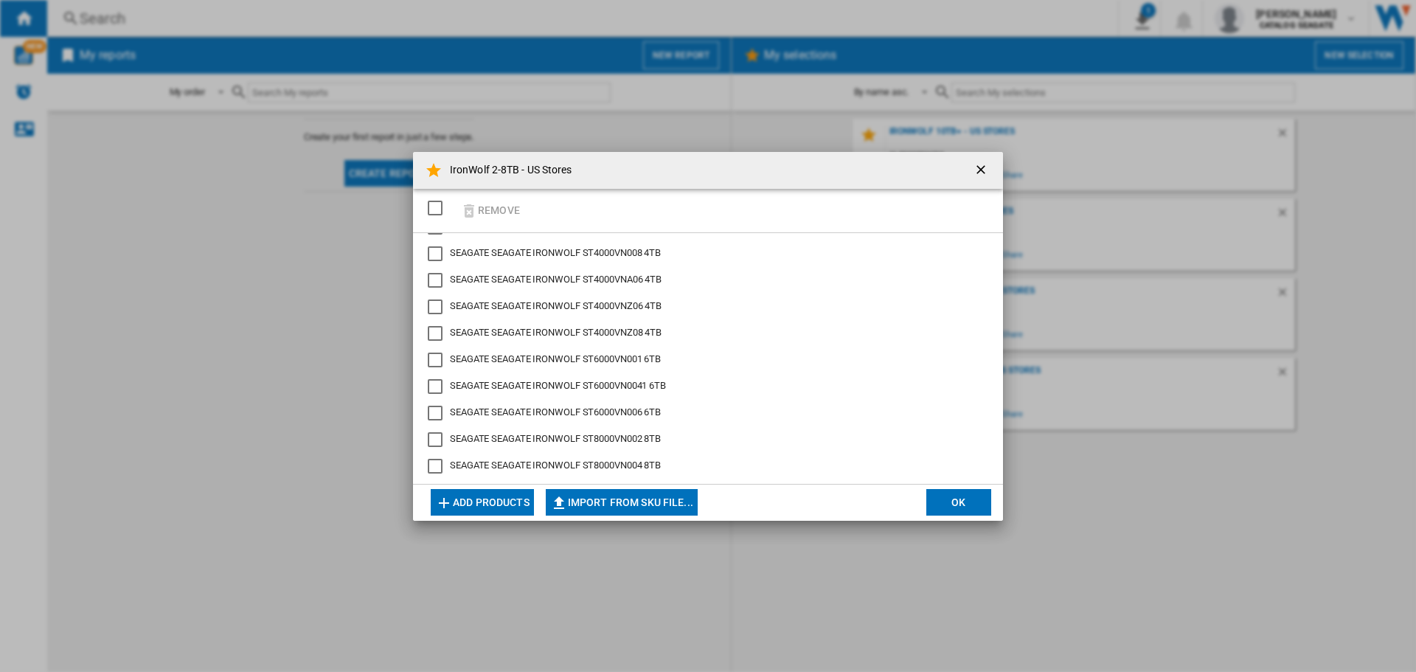
click at [440, 332] on div "SEAGATE IRONWOLF ST4000VNZ08 4TB" at bounding box center [435, 333] width 15 height 15
click at [509, 203] on button "Remove" at bounding box center [490, 210] width 69 height 35
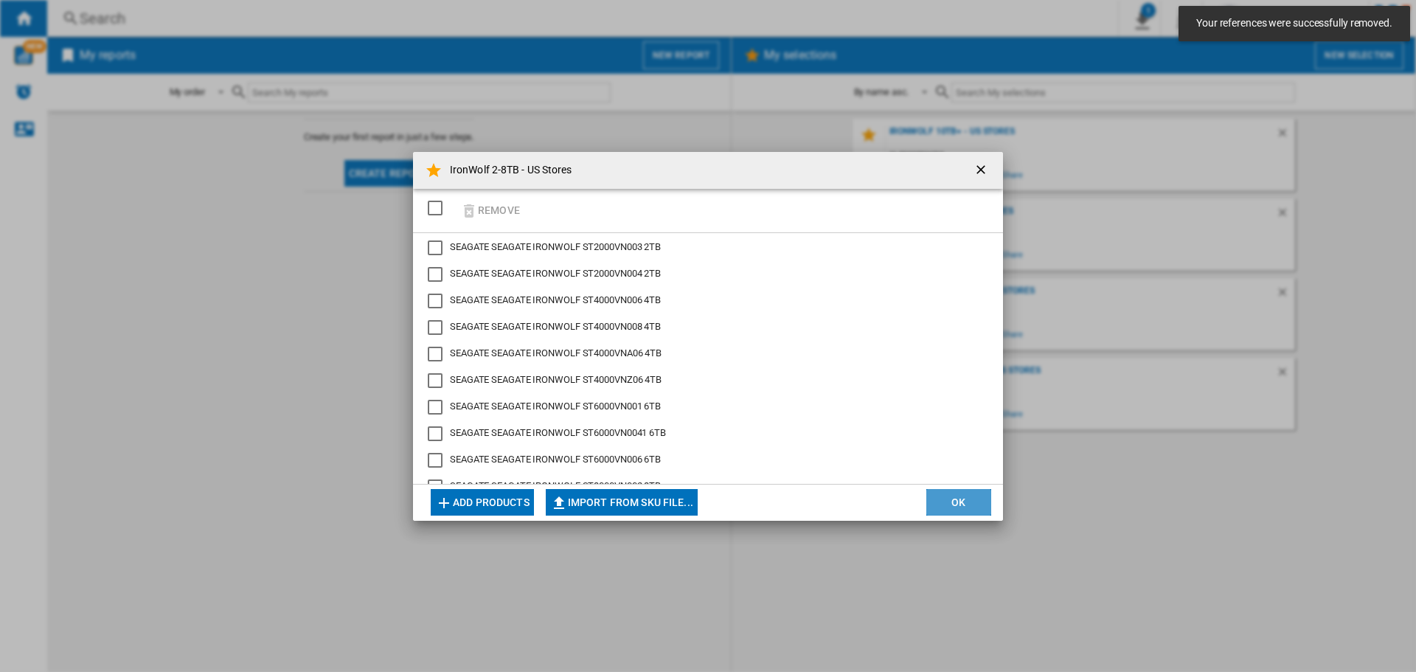
click at [965, 504] on button "OK" at bounding box center [958, 502] width 65 height 27
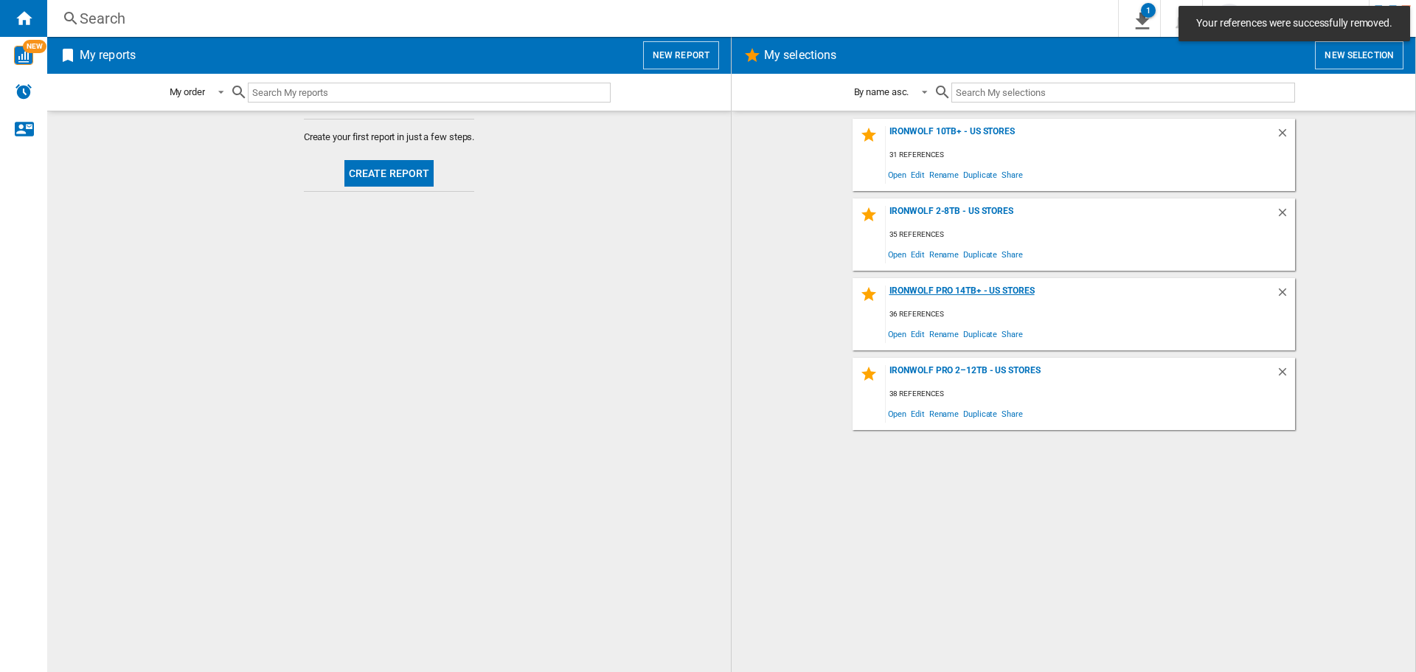
click at [937, 291] on div "IronWolf Pro 14TB+ - US Stores" at bounding box center [1081, 295] width 390 height 20
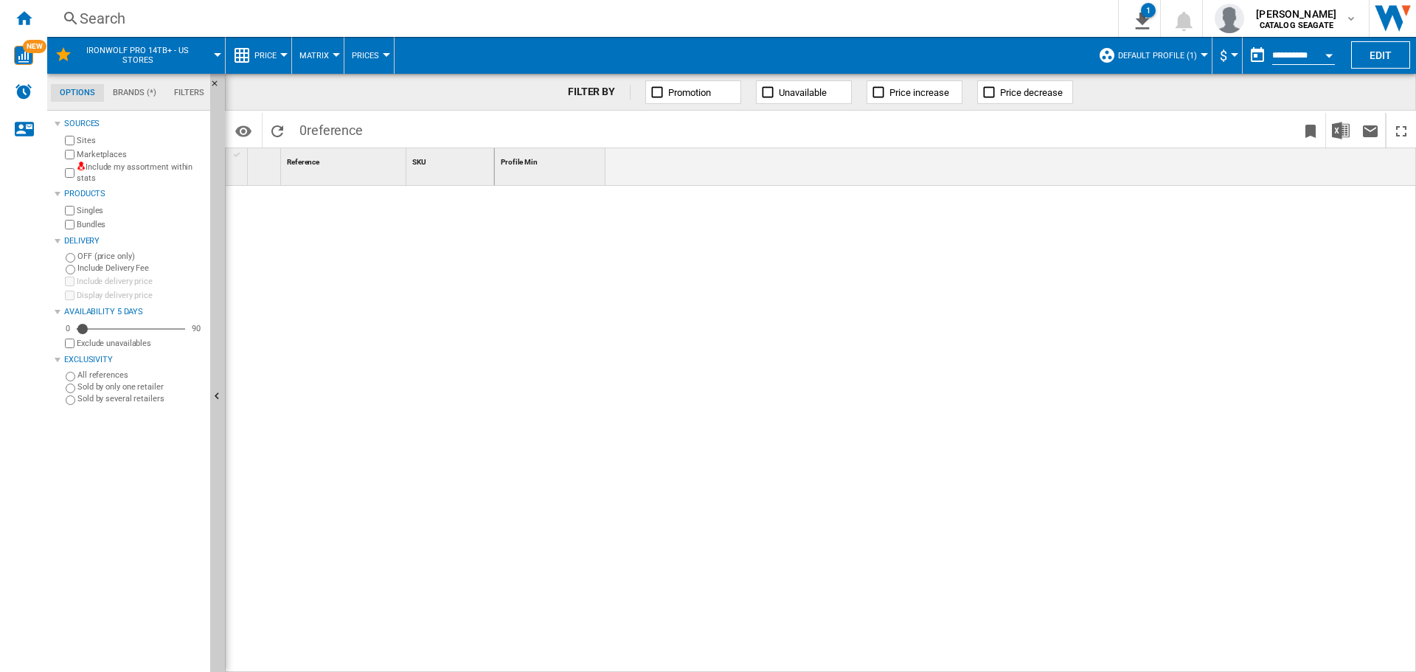
click at [111, 170] on label "Include my assortment within stats" at bounding box center [141, 172] width 128 height 23
click at [1179, 51] on span "Default profile (1)" at bounding box center [1157, 56] width 79 height 10
click at [1160, 141] on span at bounding box center [1068, 130] width 456 height 35
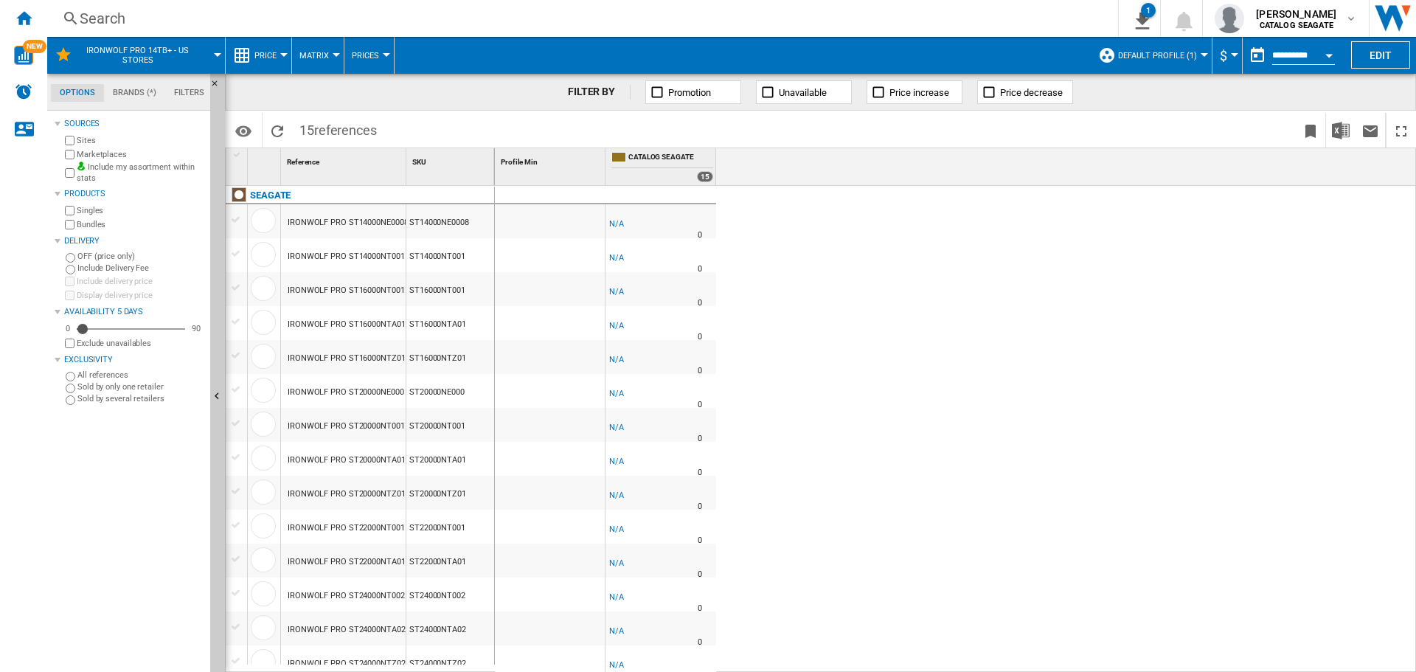
click at [1181, 38] on button "Default profile (1)" at bounding box center [1161, 55] width 86 height 37
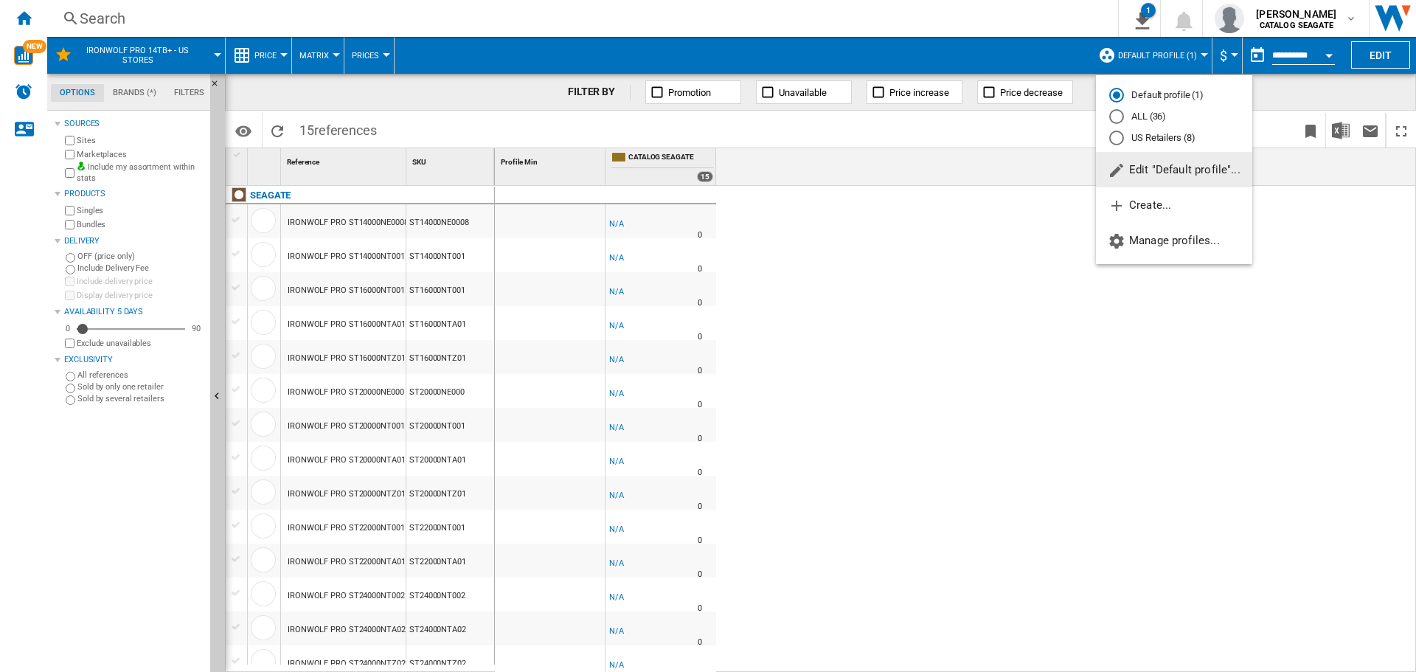
click at [1156, 133] on md-radio-button "US Retailers (8)" at bounding box center [1174, 138] width 130 height 14
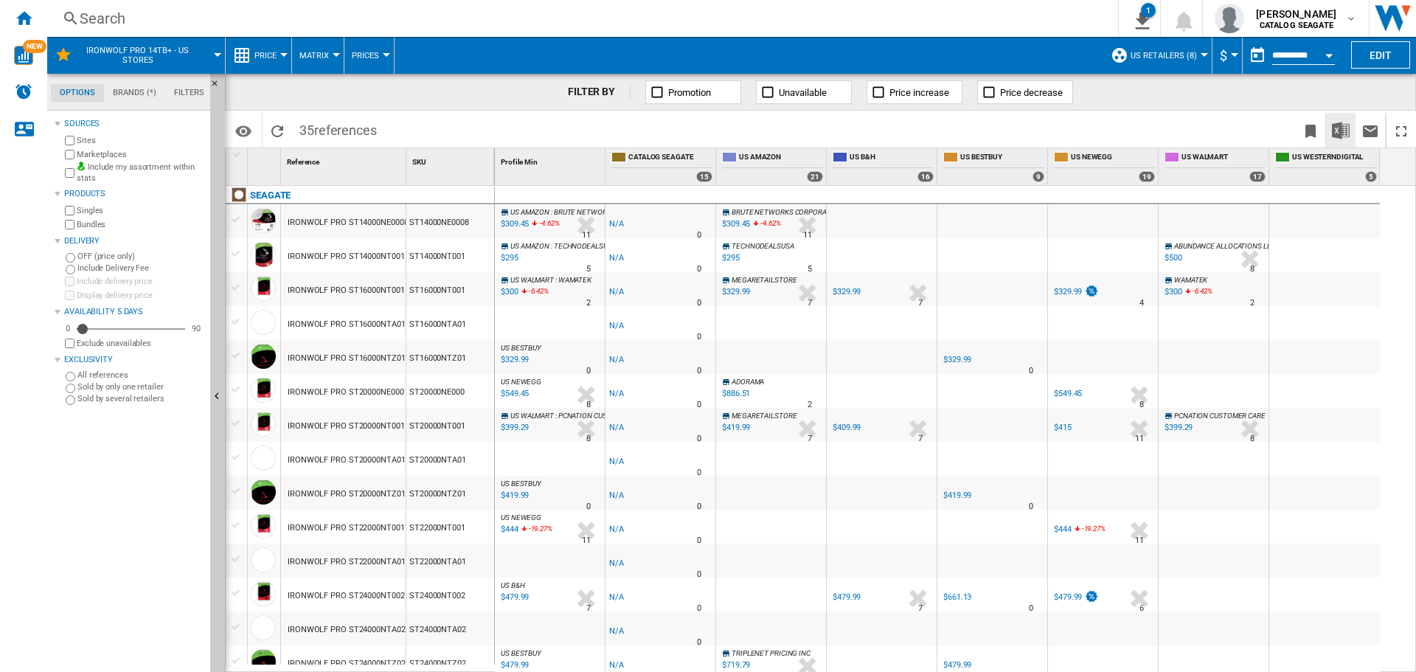
click at [1338, 128] on img "Download in Excel" at bounding box center [1341, 131] width 18 height 18
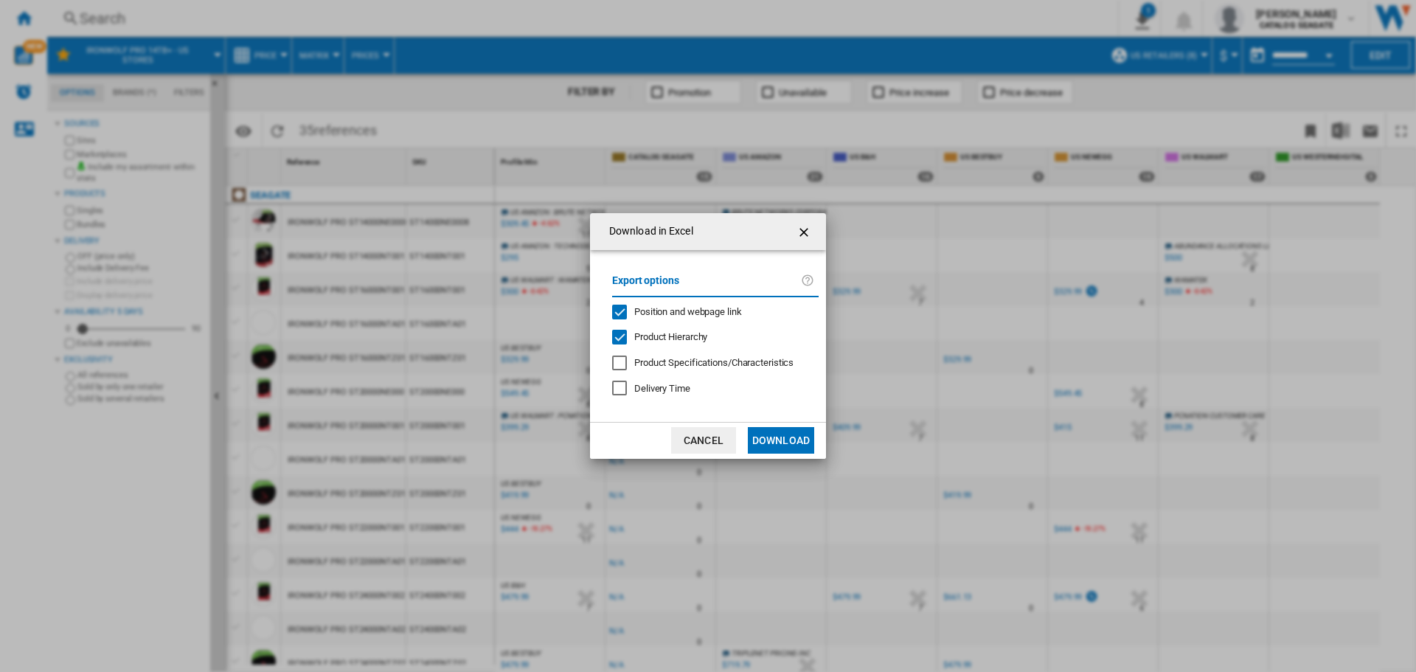
click at [771, 437] on button "Download" at bounding box center [781, 440] width 66 height 27
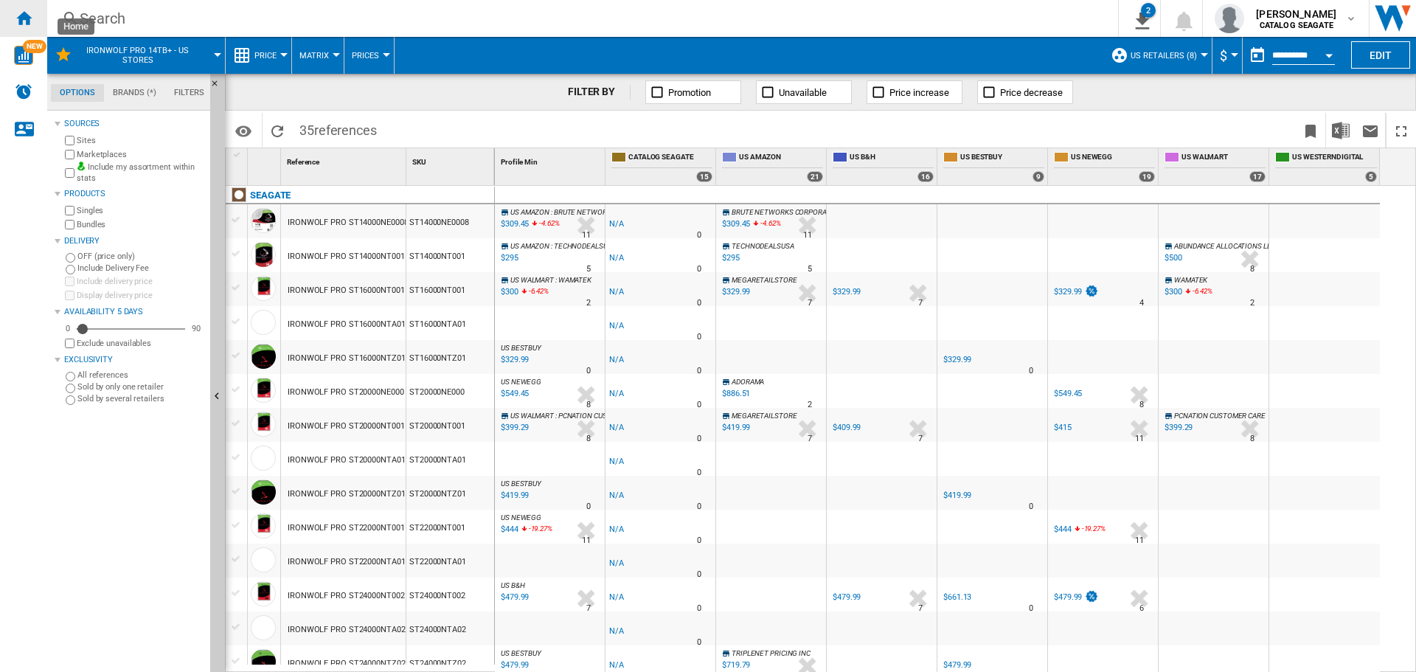
click at [24, 13] on ng-md-icon "Home" at bounding box center [24, 18] width 18 height 18
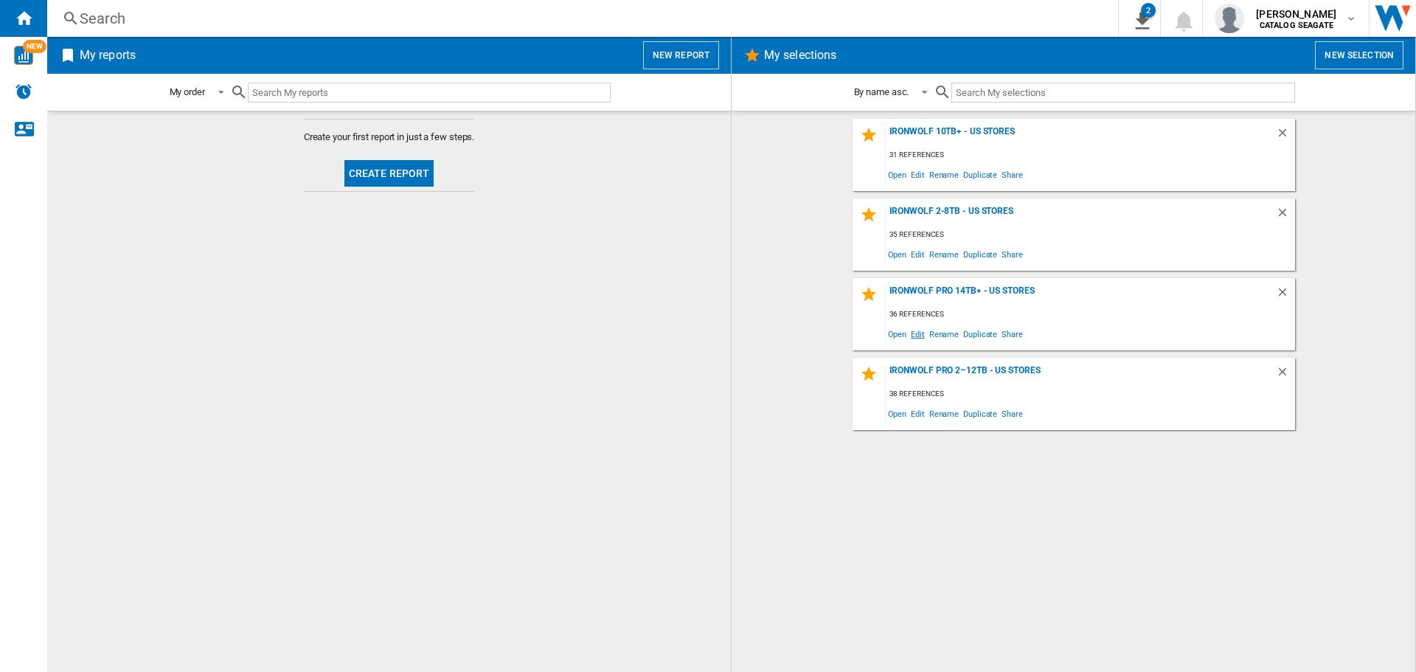
click at [911, 336] on span "Edit" at bounding box center [918, 334] width 18 height 20
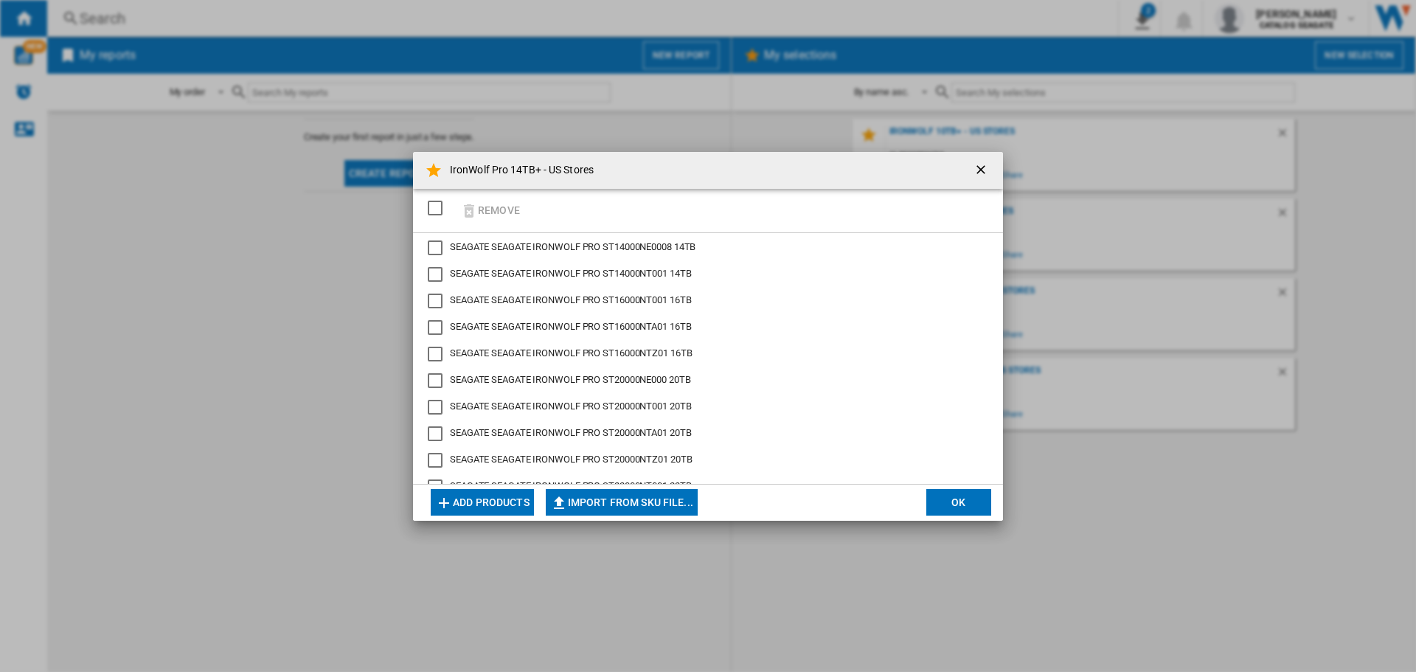
click at [644, 206] on div "Remove" at bounding box center [708, 211] width 590 height 44
click at [442, 326] on div "SEAGATE IRONWOLF PRO ST16000NTA01 16TB" at bounding box center [435, 327] width 15 height 15
click at [648, 216] on div "Remove" at bounding box center [708, 211] width 590 height 44
click at [437, 436] on div "SEAGATE IRONWOLF PRO ST20000NTA01 20TB" at bounding box center [435, 433] width 15 height 15
click at [611, 206] on div "Remove" at bounding box center [708, 211] width 590 height 44
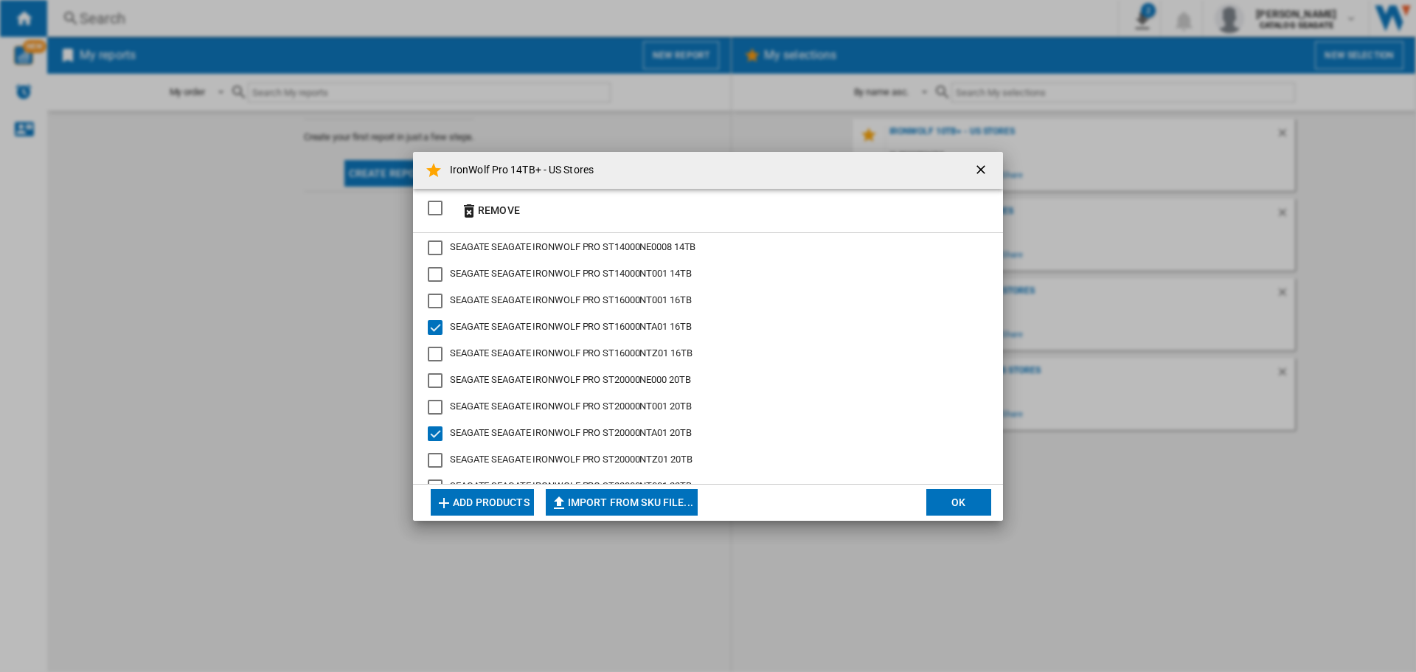
scroll to position [154, 0]
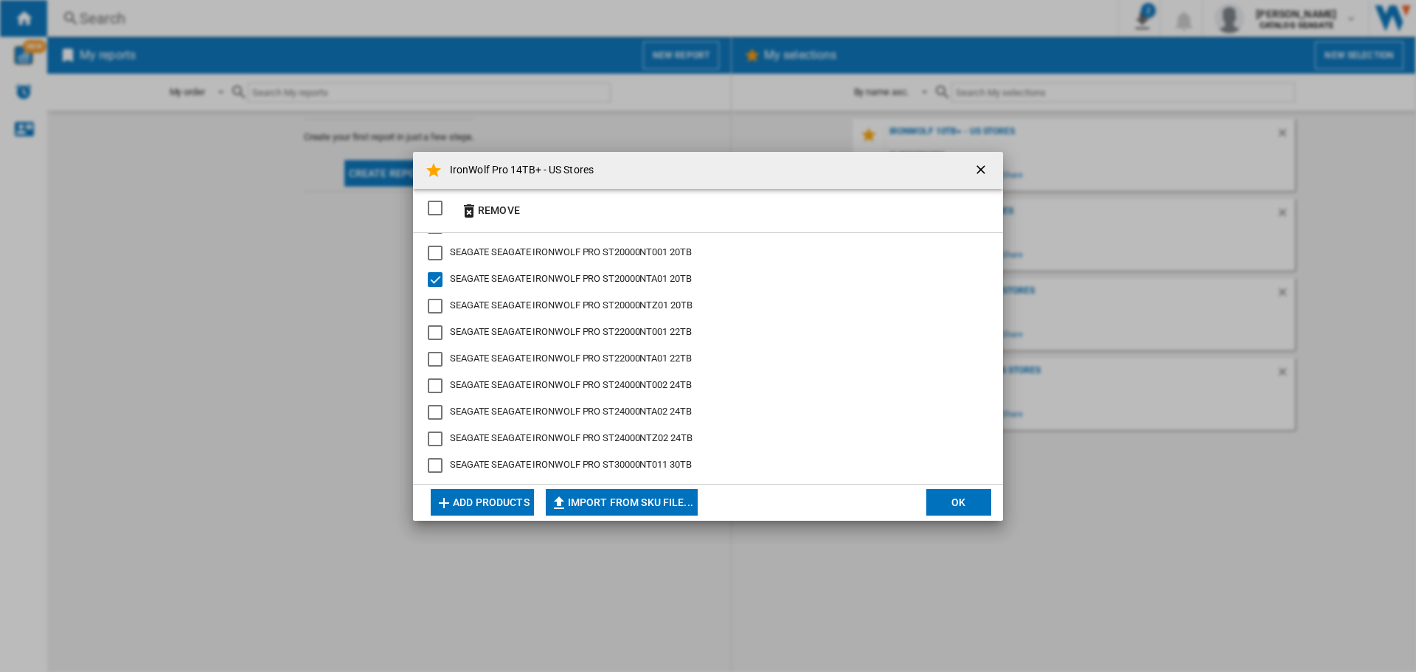
click at [435, 354] on div "SEAGATE IRONWOLF PRO ST22000NTA01 22TB" at bounding box center [435, 359] width 15 height 15
click at [686, 208] on div "Remove" at bounding box center [708, 211] width 590 height 44
click at [428, 411] on div "SEAGATE IRONWOLF PRO ST24000NTA02 24TB" at bounding box center [435, 412] width 15 height 15
click at [479, 201] on button "Remove" at bounding box center [490, 210] width 69 height 35
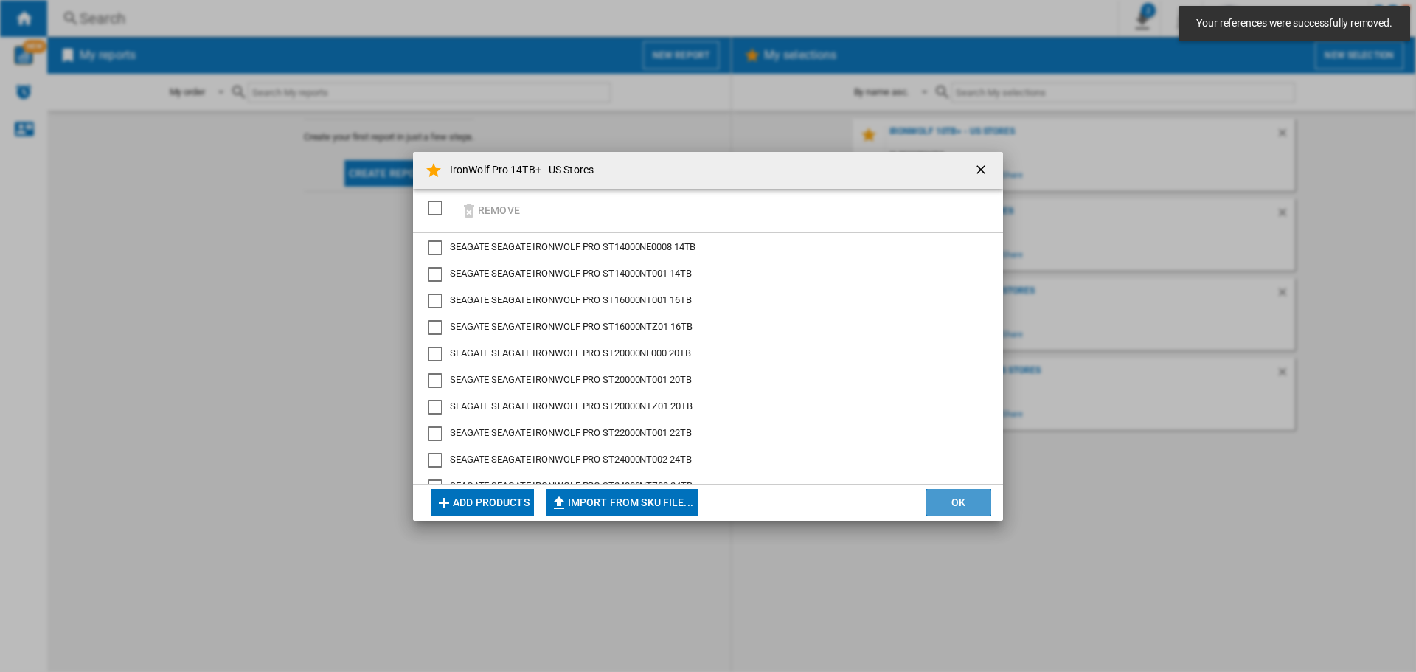
click at [952, 496] on button "OK" at bounding box center [958, 502] width 65 height 27
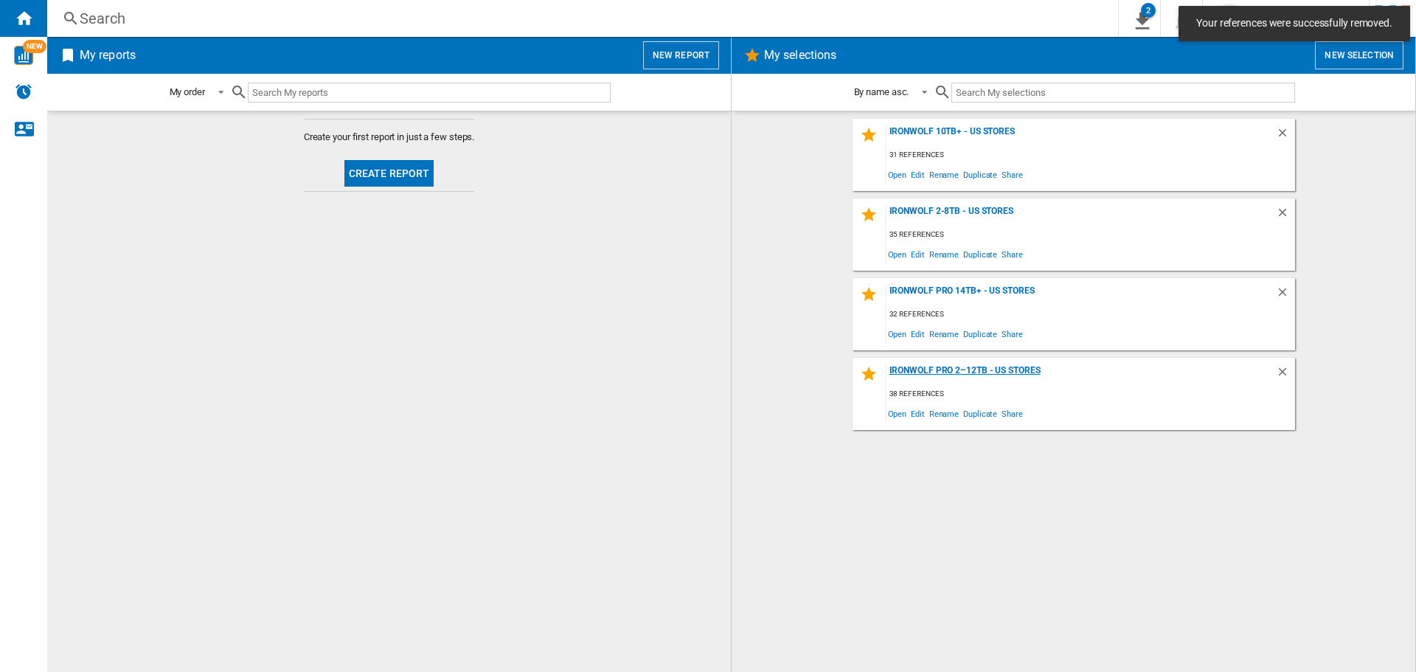
click at [947, 374] on div "IronWolf Pro 2–12TB - US Stores" at bounding box center [1081, 375] width 390 height 20
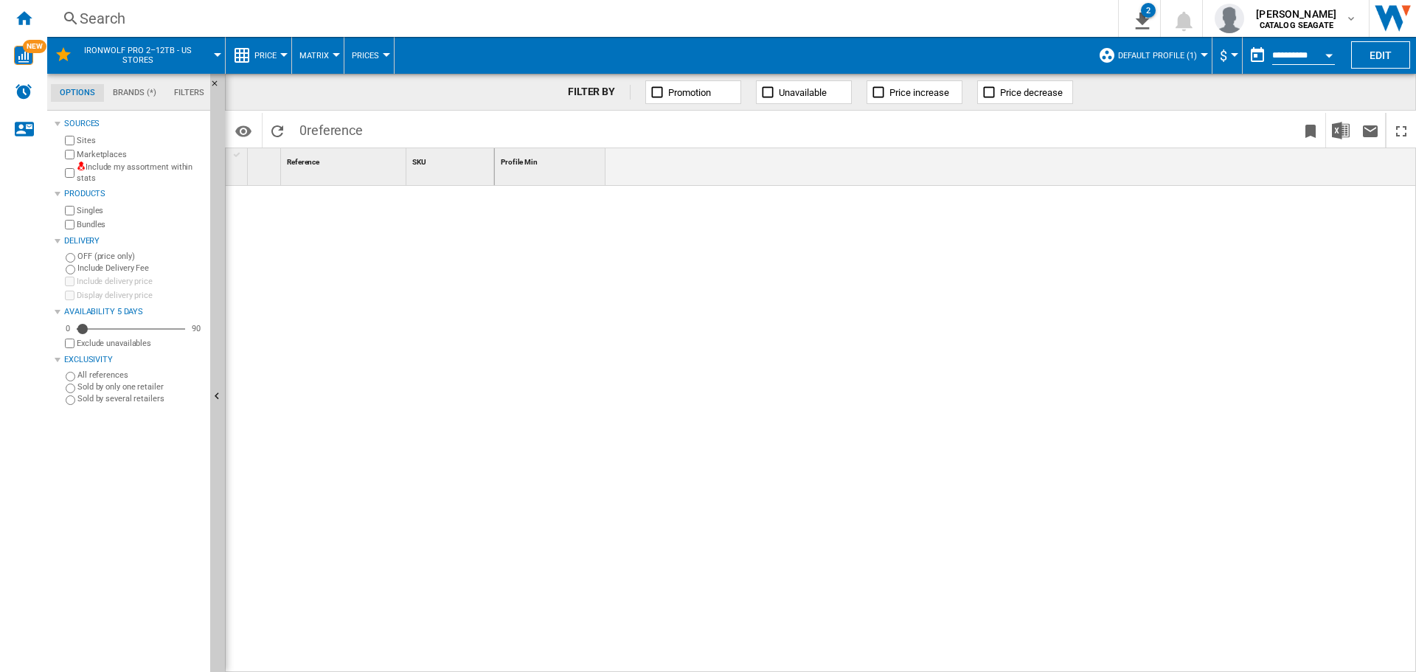
click at [172, 169] on label "Include my assortment within stats" at bounding box center [141, 172] width 128 height 23
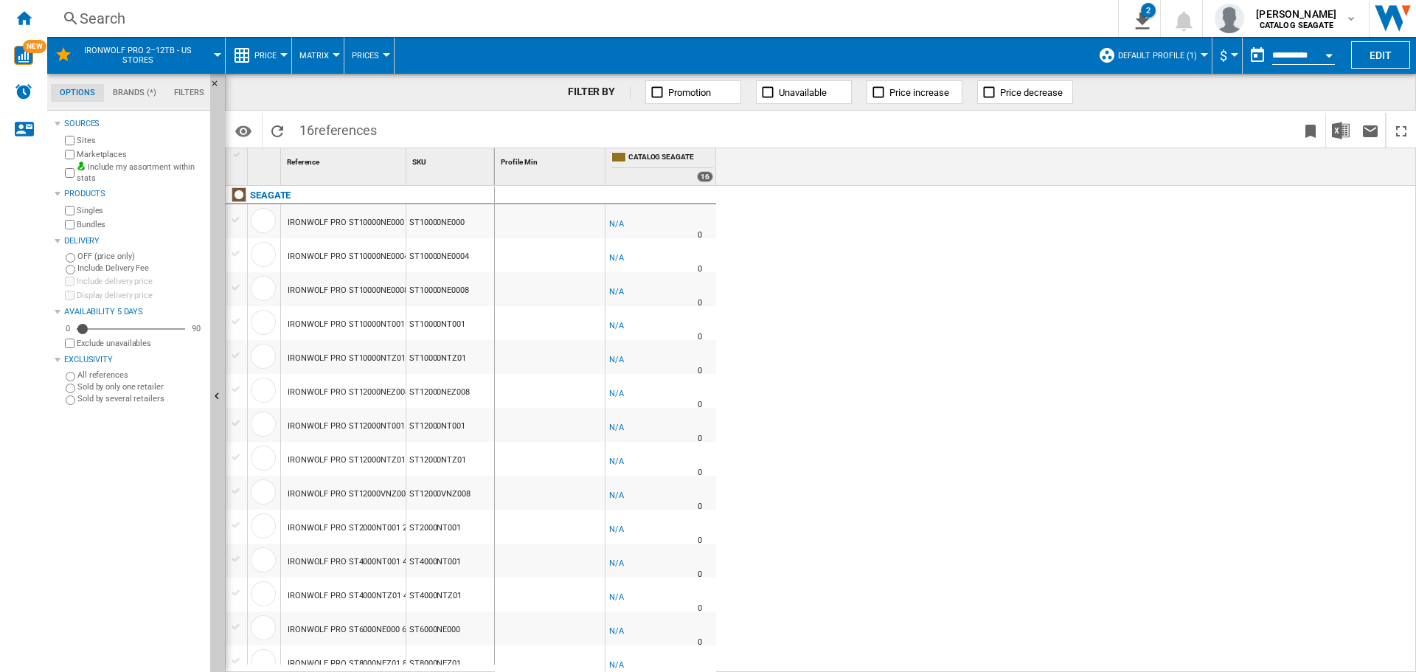
click at [1202, 60] on md-menu "Default profile (1) Default profile (1) ALL (36) US Retailers (8) Edit "Default…" at bounding box center [1152, 55] width 122 height 37
click at [1197, 51] on button "Default profile (1)" at bounding box center [1161, 55] width 86 height 37
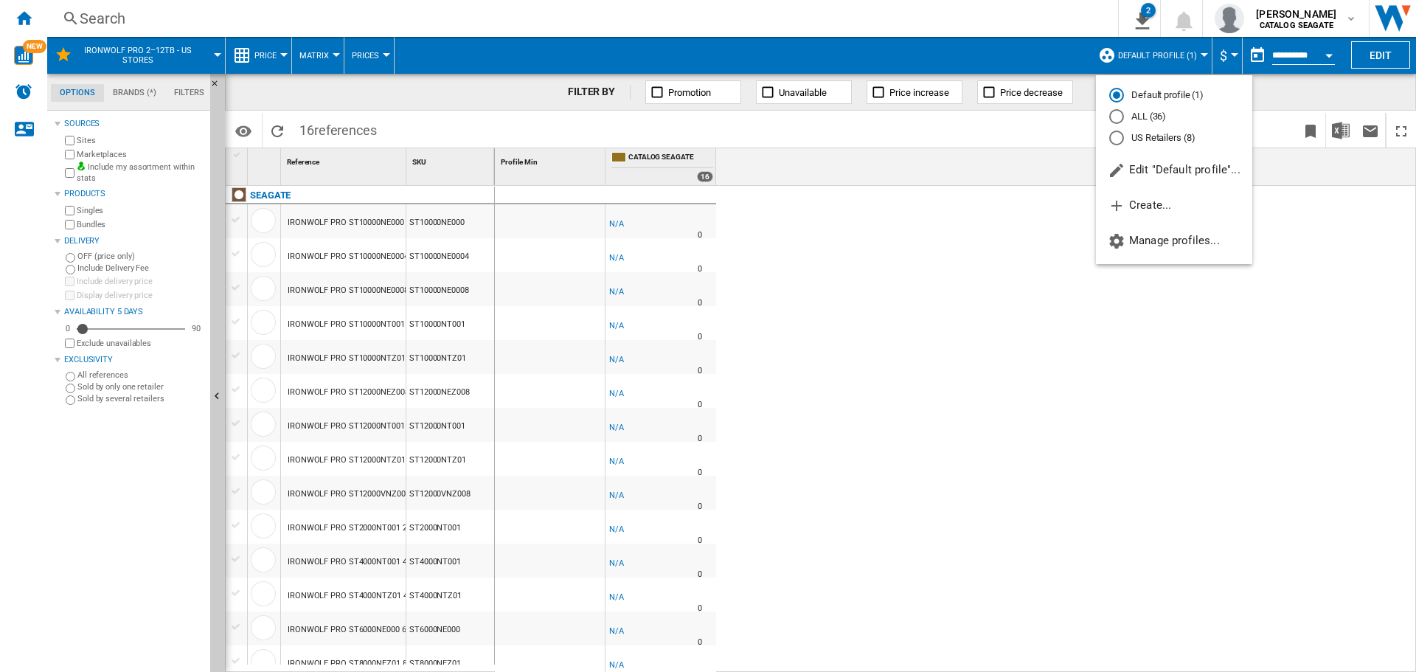
click at [1176, 136] on md-radio-button "US Retailers (8)" at bounding box center [1174, 138] width 130 height 14
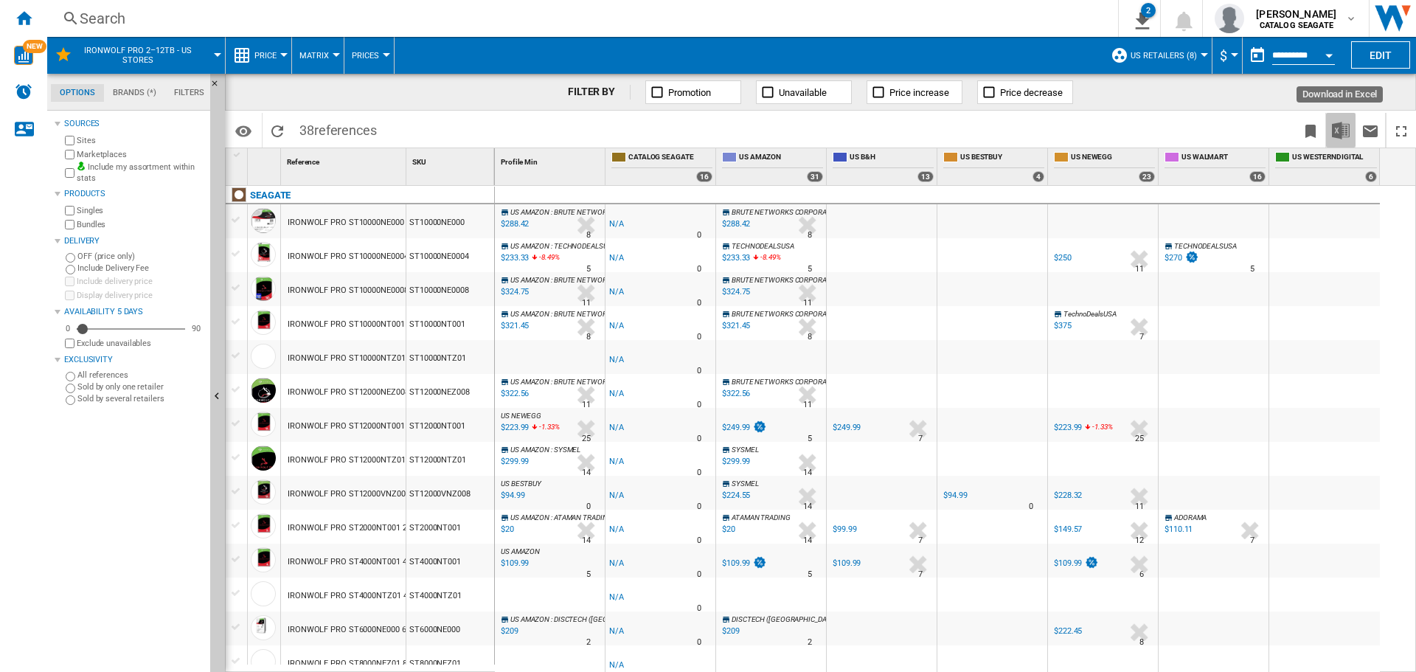
click at [1331, 132] on button "Download in Excel" at bounding box center [1340, 130] width 29 height 35
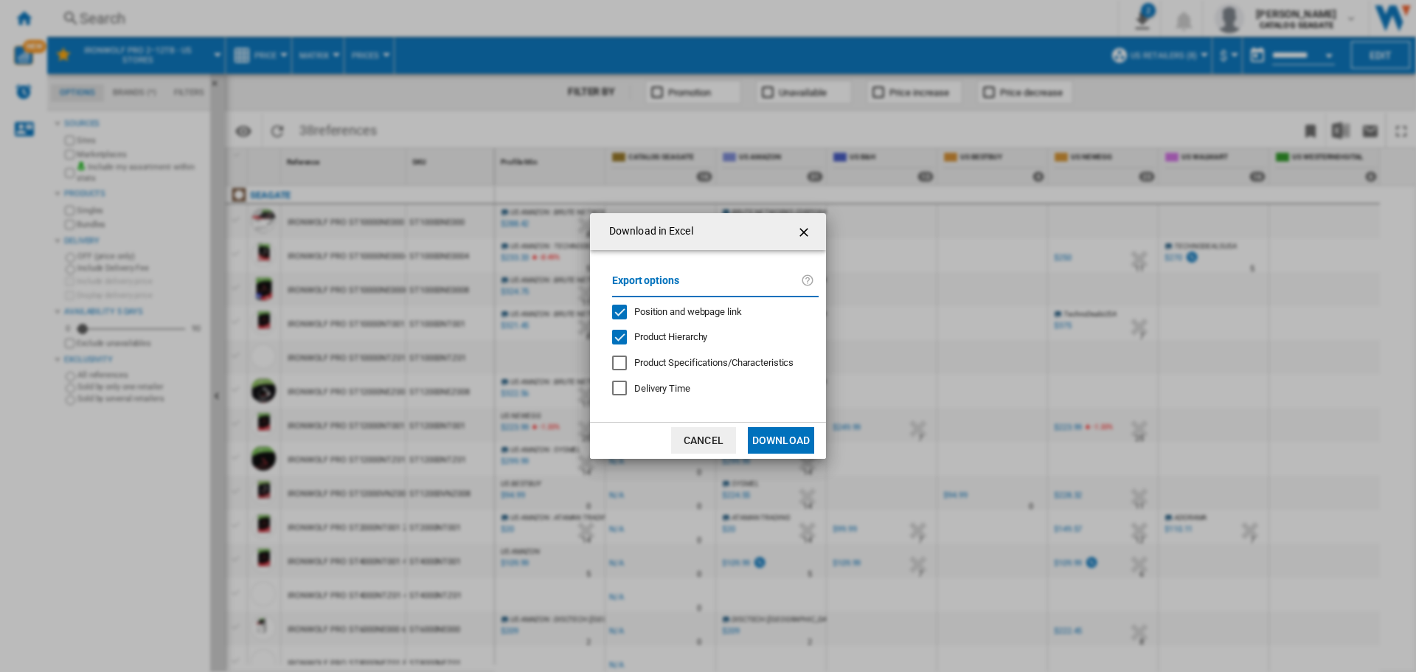
click at [791, 433] on button "Download" at bounding box center [781, 440] width 66 height 27
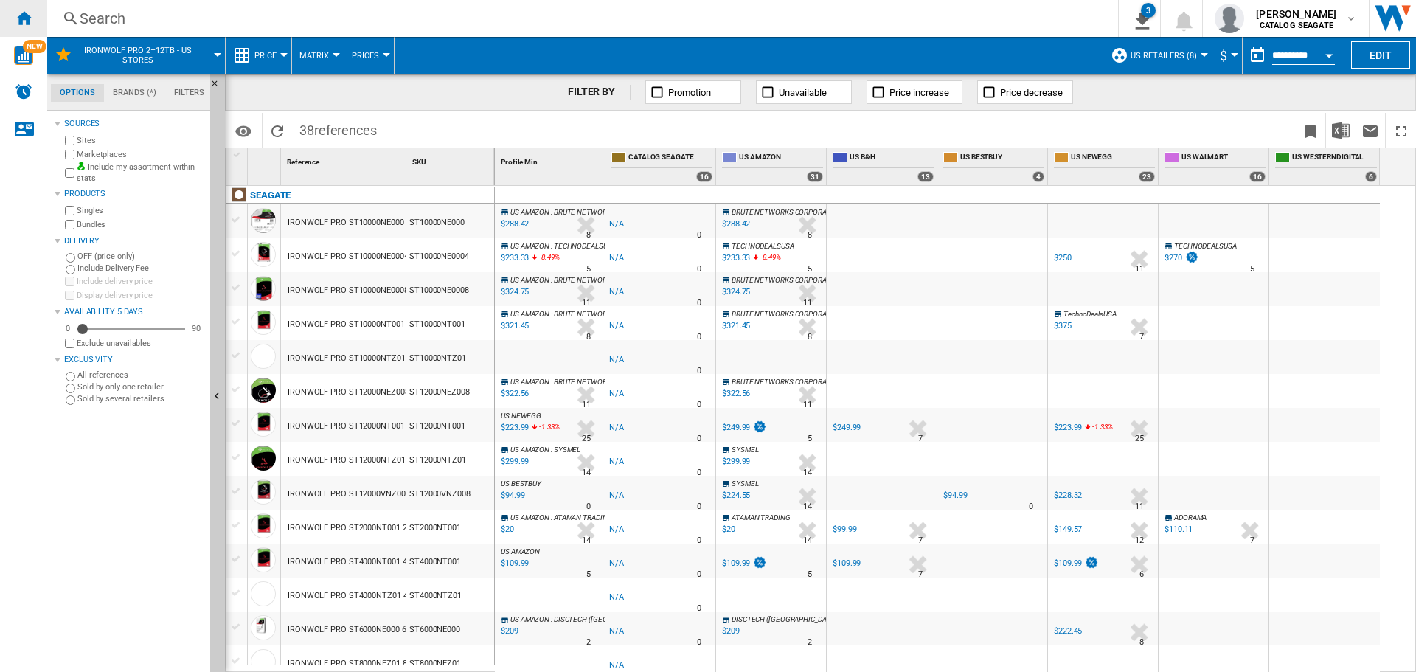
click at [26, 22] on ng-md-icon "Home" at bounding box center [24, 18] width 18 height 18
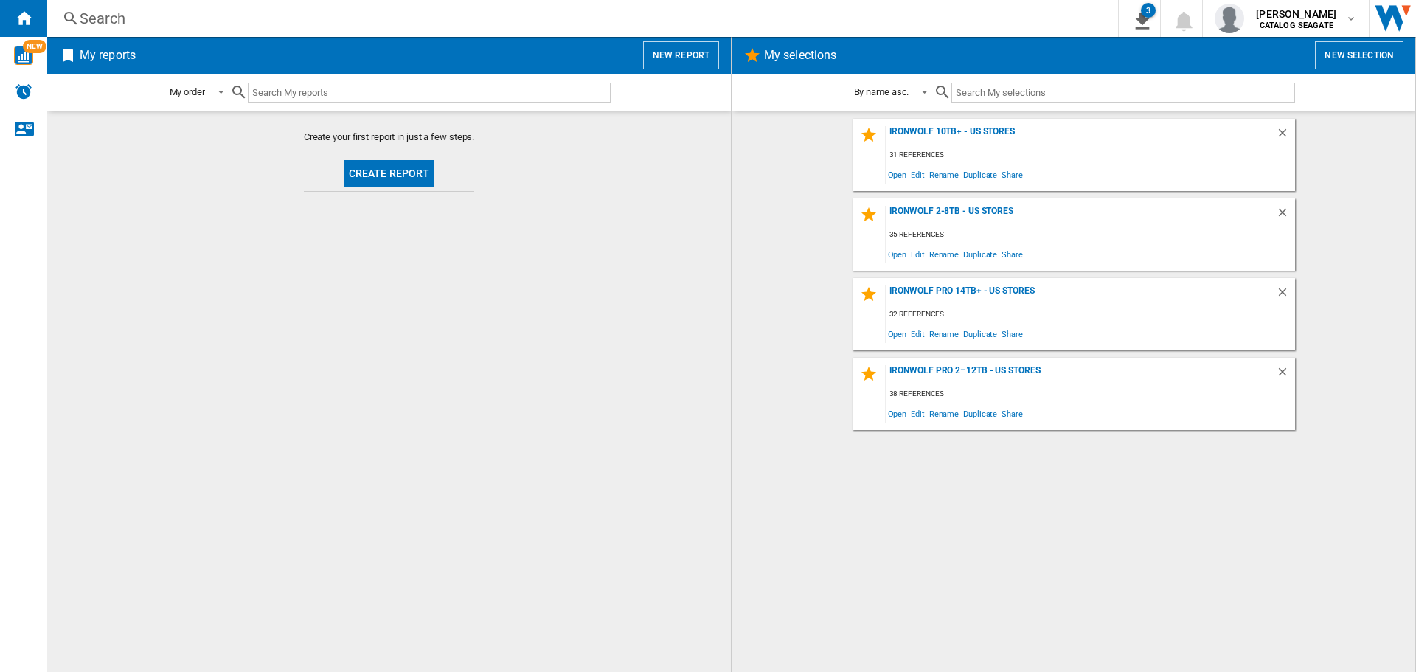
click at [400, 299] on md-content "Create your first report in just a few steps. Create report" at bounding box center [389, 391] width 684 height 561
click at [911, 416] on span "Edit" at bounding box center [918, 413] width 18 height 20
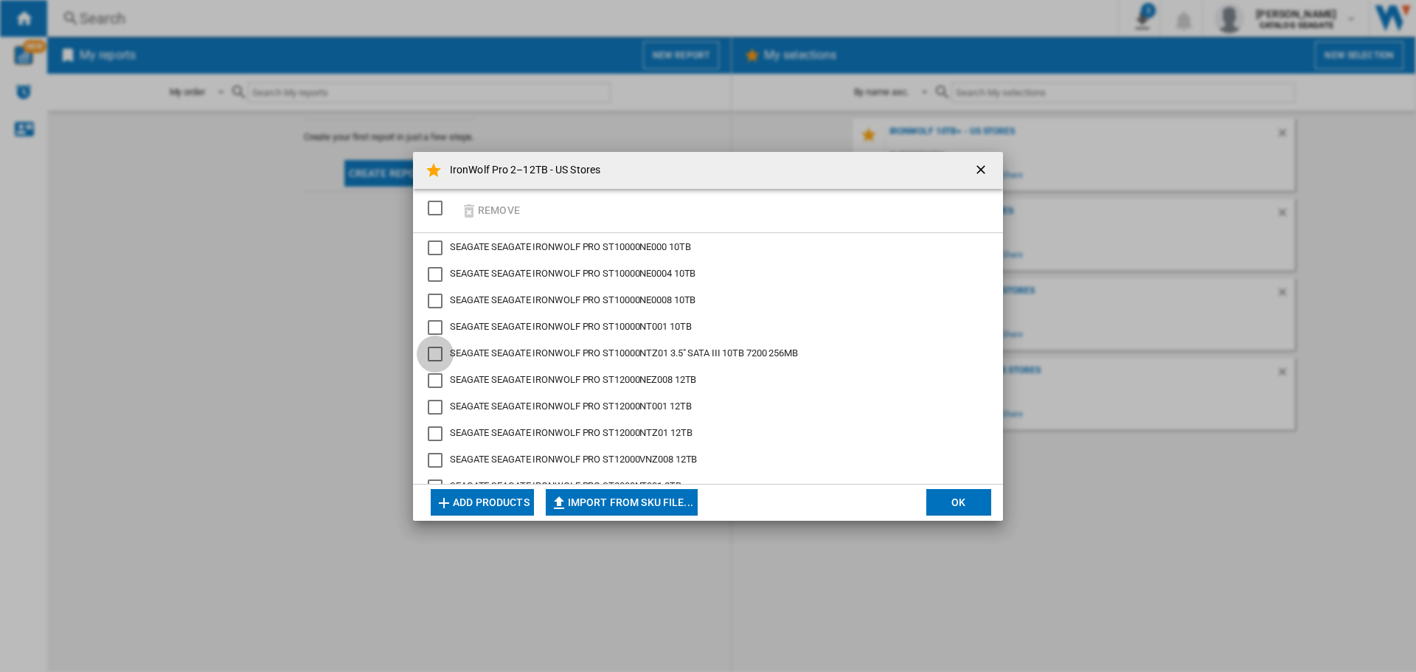
click at [431, 352] on div "IronWolf Pro ..." at bounding box center [435, 354] width 15 height 15
click at [602, 193] on div "Remove" at bounding box center [708, 211] width 590 height 44
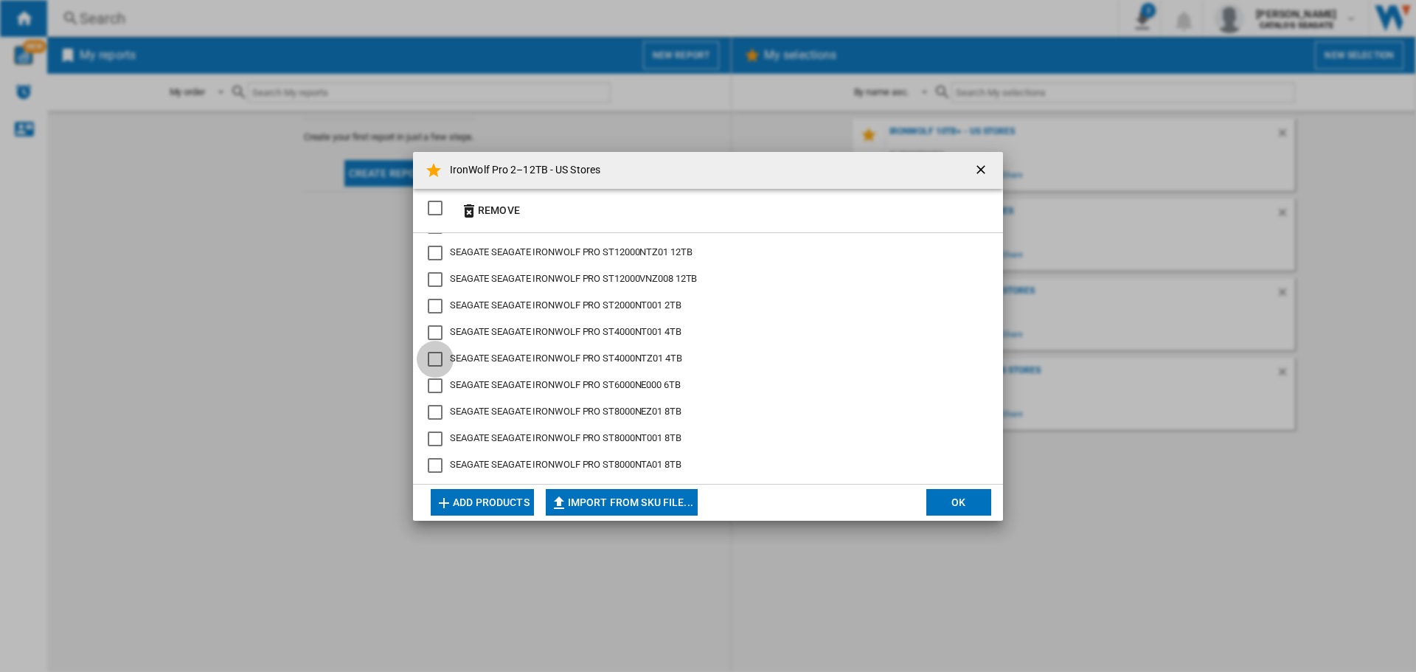
click at [428, 358] on div "SEAGATE IRONWOLF PRO ST4000NTZ01 4TB" at bounding box center [435, 359] width 15 height 15
click at [675, 210] on div "Remove" at bounding box center [708, 211] width 590 height 44
click at [428, 412] on div "SEAGATE IRONWOLF PRO ST8000NEZ01 8TB" at bounding box center [435, 412] width 15 height 15
click at [576, 205] on div "Remove" at bounding box center [708, 211] width 590 height 44
click at [441, 468] on div "SEAGATE IRONWOLF PRO ST8000NTA01 8TB" at bounding box center [435, 465] width 15 height 15
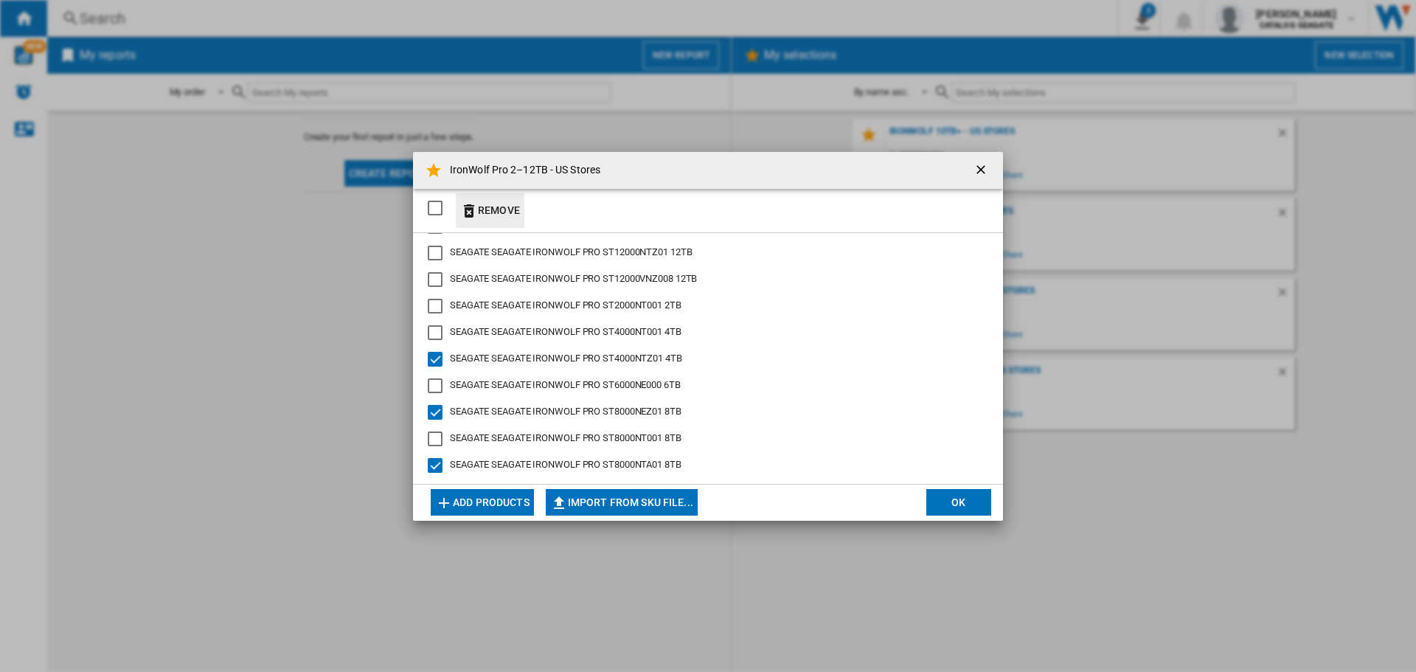
click at [504, 207] on button "Remove" at bounding box center [490, 210] width 69 height 35
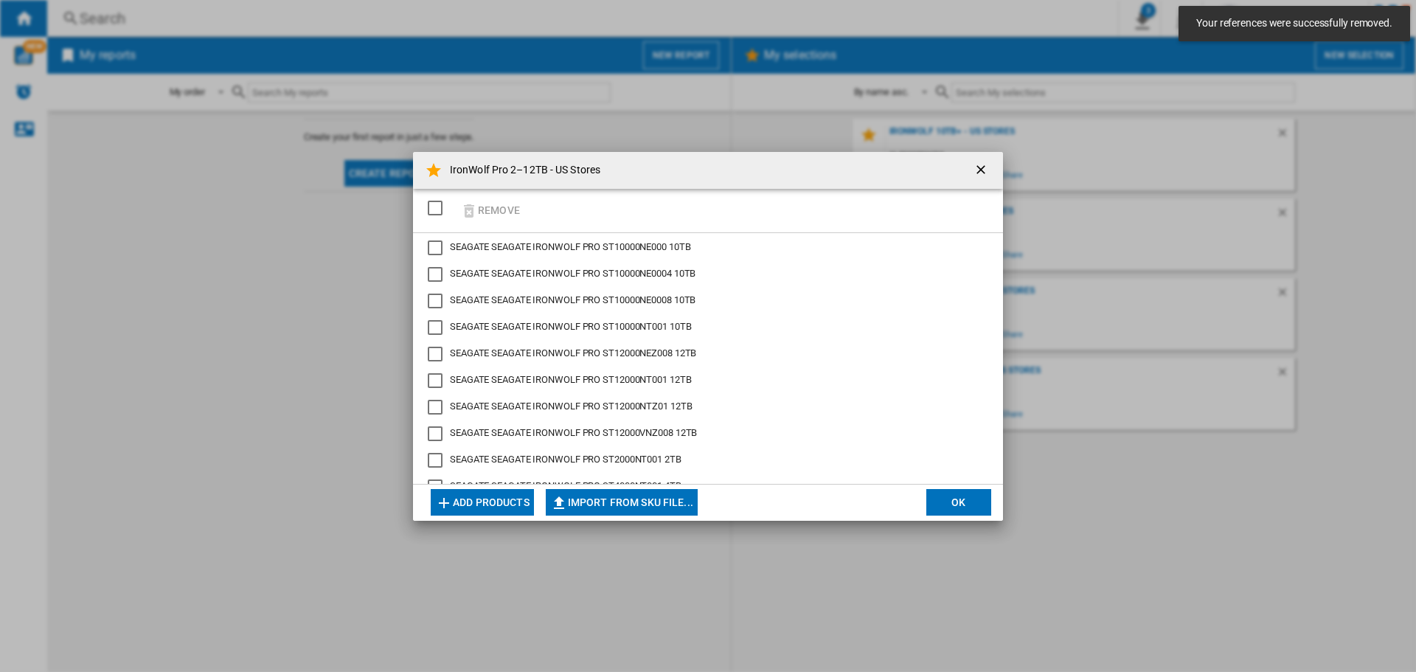
click at [968, 507] on button "OK" at bounding box center [958, 502] width 65 height 27
